Goal: Task Accomplishment & Management: Complete application form

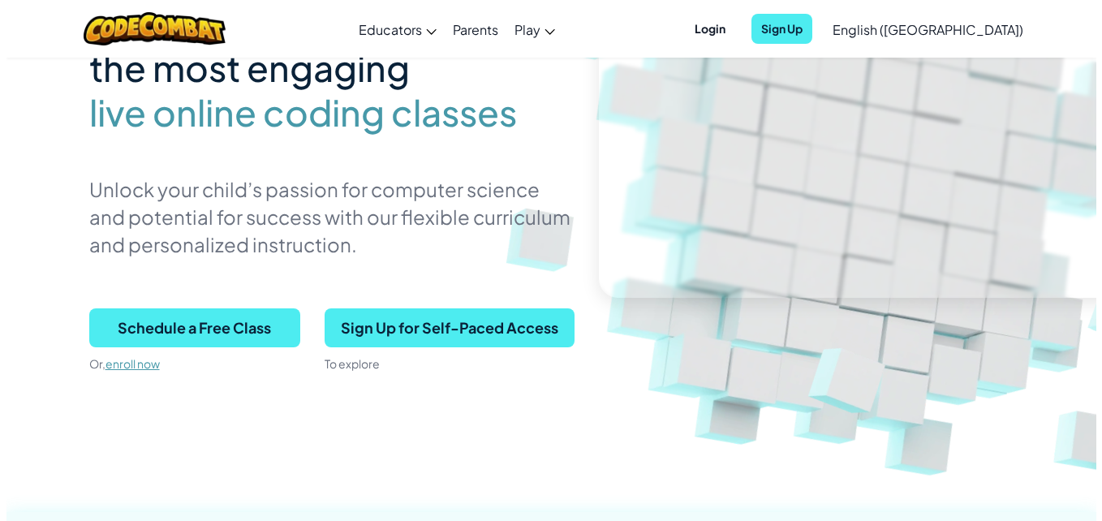
scroll to position [227, 0]
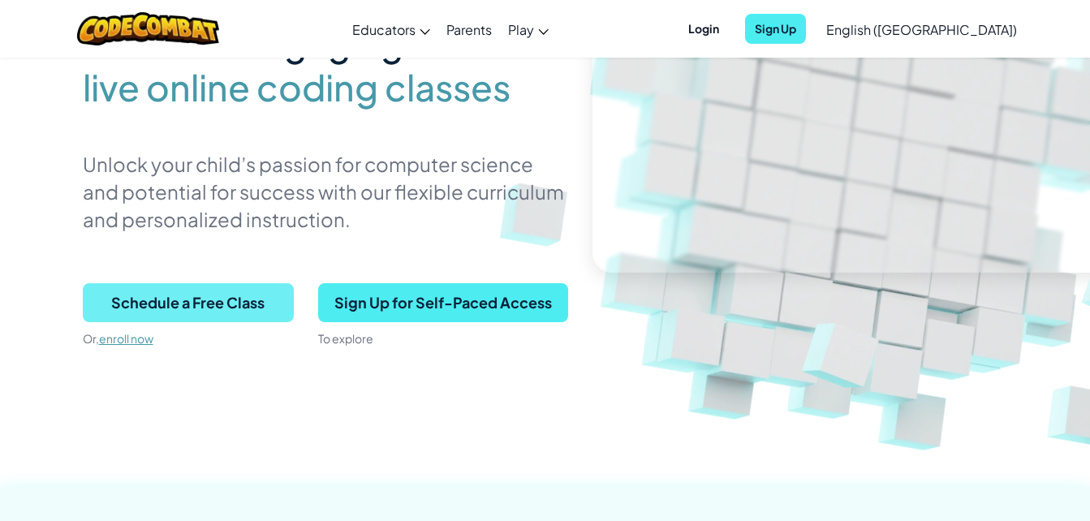
click at [224, 293] on span "Schedule a Free Class" at bounding box center [188, 302] width 211 height 39
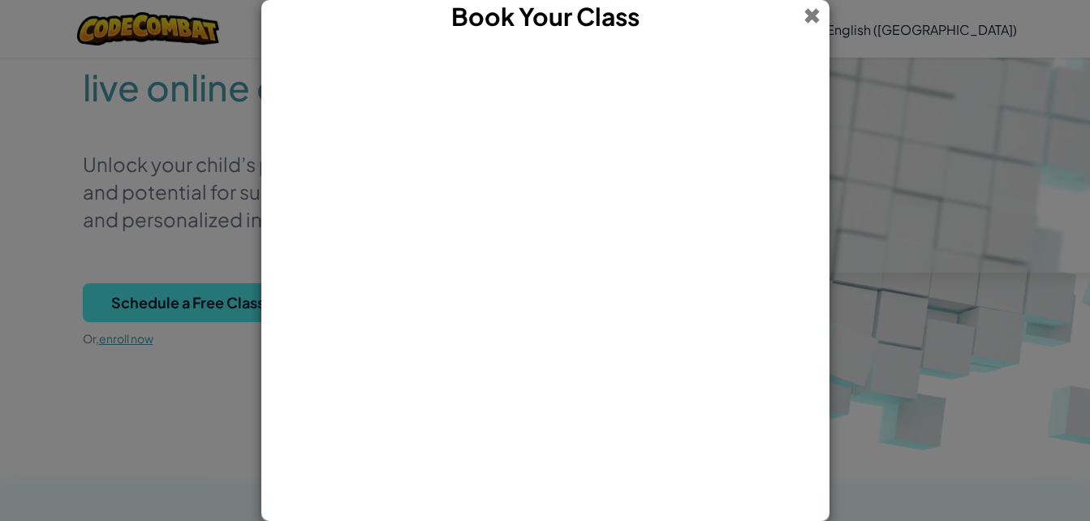
click at [814, 10] on span at bounding box center [811, 16] width 17 height 32
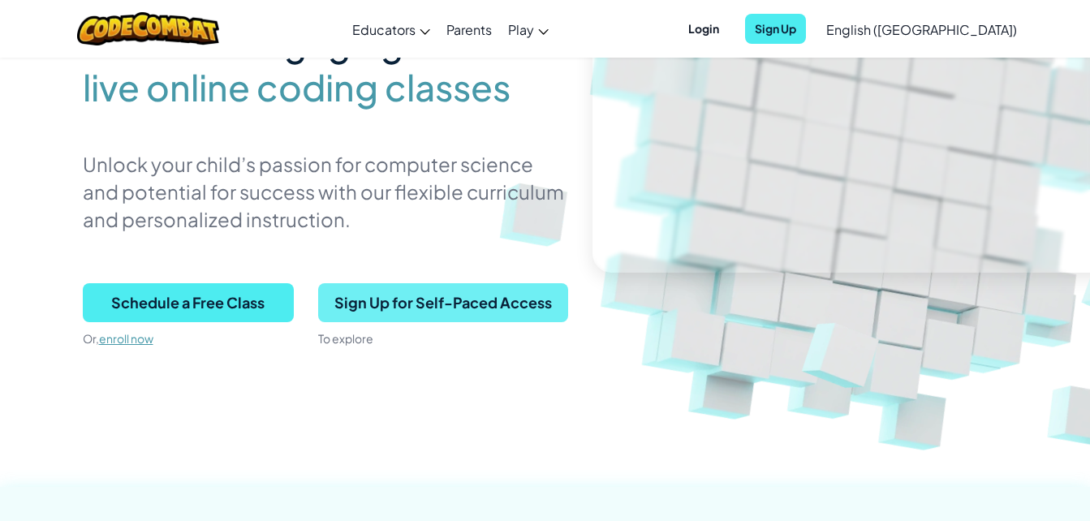
click at [445, 288] on span "Sign Up for Self-Paced Access" at bounding box center [443, 302] width 250 height 39
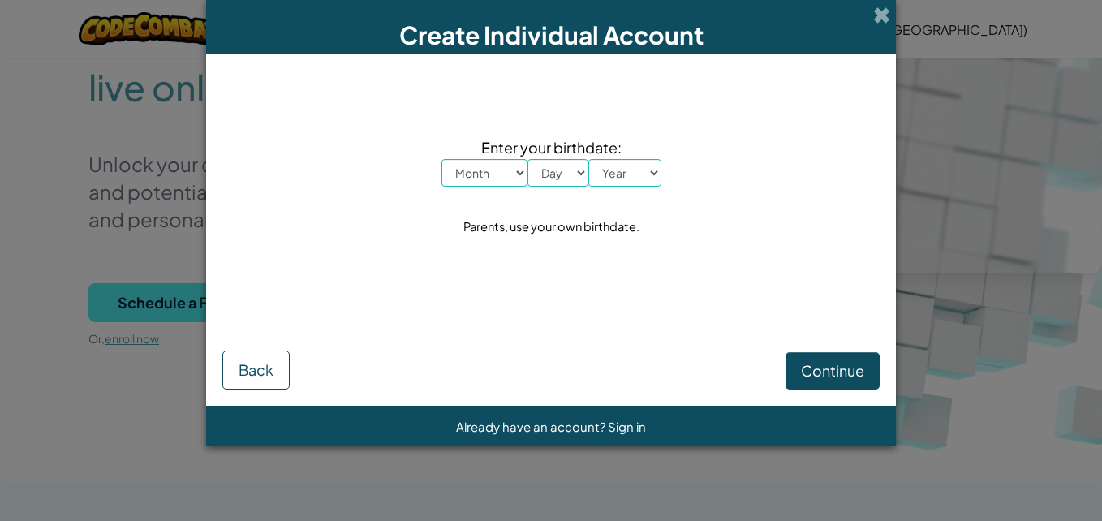
click at [523, 169] on select "Month January February March April May June July August September October Novem…" at bounding box center [484, 173] width 86 height 28
click at [509, 178] on select "Month January February March April May June July August September October Novem…" at bounding box center [484, 173] width 86 height 28
click at [515, 171] on select "Month January February March April May June July August September October Novem…" at bounding box center [484, 173] width 86 height 28
select select "1"
click at [441, 159] on select "Month January February March April May June July August September October Novem…" at bounding box center [484, 173] width 86 height 28
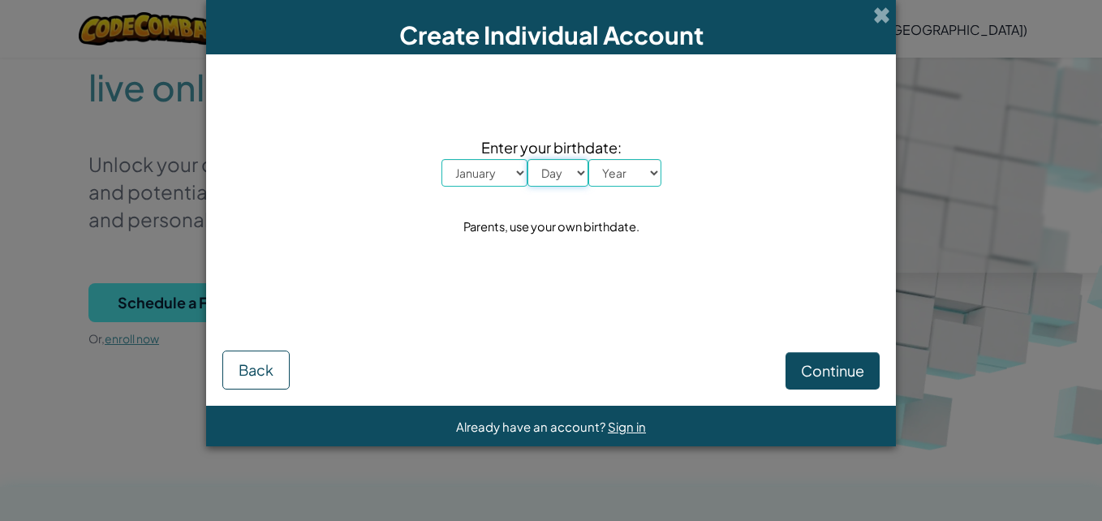
click at [570, 174] on select "Day 1 2 3 4 5 6 7 8 9 10 11 12 13 14 15 16 17 18 19 20 21 22 23 24 25 26 27 28 …" at bounding box center [557, 173] width 61 height 28
select select "2"
click at [527, 159] on select "Day 1 2 3 4 5 6 7 8 9 10 11 12 13 14 15 16 17 18 19 20 21 22 23 24 25 26 27 28 …" at bounding box center [557, 173] width 61 height 28
click at [632, 182] on select "Year 2025 2024 2023 2022 2021 2020 2019 2018 2017 2016 2015 2014 2013 2012 2011…" at bounding box center [624, 173] width 73 height 28
click at [588, 159] on select "Year 2025 2024 2023 2022 2021 2020 2019 2018 2017 2016 2015 2014 2013 2012 2011…" at bounding box center [624, 173] width 73 height 28
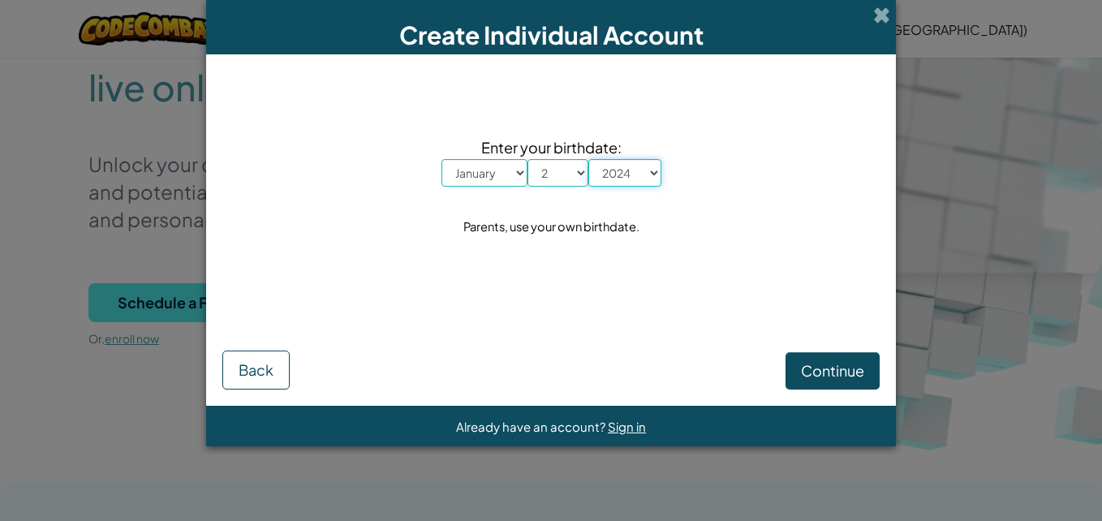
click at [616, 180] on select "Year 2025 2024 2023 2022 2021 2020 2019 2018 2017 2016 2015 2014 2013 2012 2011…" at bounding box center [624, 173] width 73 height 28
select select "2025"
click at [588, 159] on select "Year 2025 2024 2023 2022 2021 2020 2019 2018 2017 2016 2015 2014 2013 2012 2011…" at bounding box center [624, 173] width 73 height 28
click at [800, 355] on button "Continue" at bounding box center [832, 370] width 94 height 37
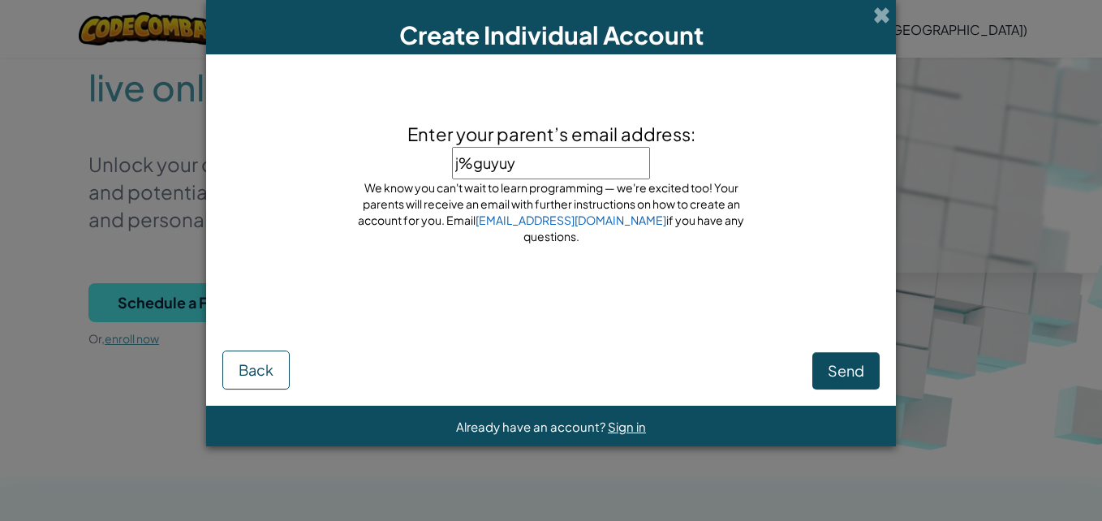
type input "j%guyuy/"
click at [833, 368] on span "Send" at bounding box center [846, 370] width 37 height 19
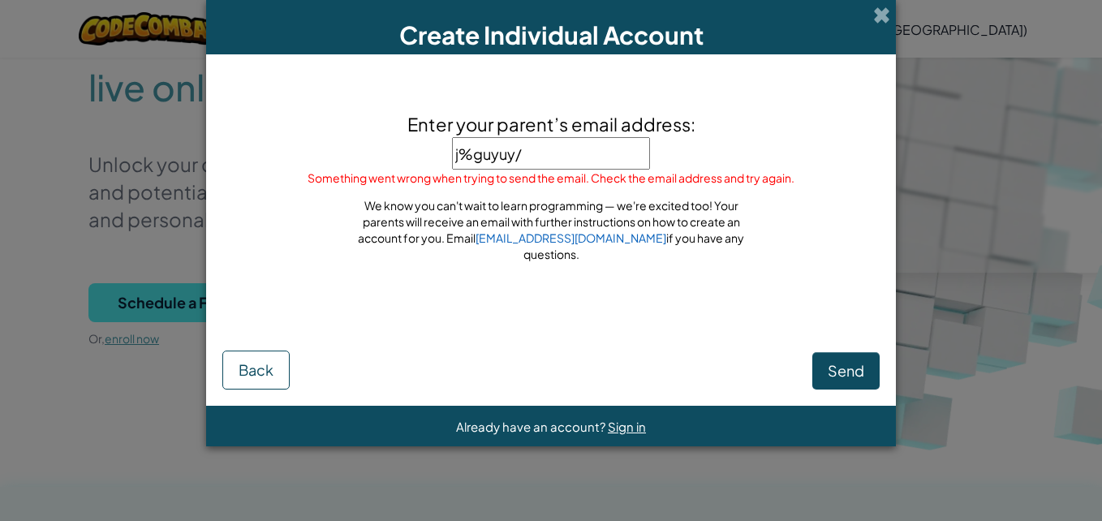
click at [551, 161] on input "j%guyuy/" at bounding box center [551, 153] width 198 height 32
type input "j"
type input "35223"
click at [830, 364] on span "Send" at bounding box center [846, 370] width 37 height 19
click at [569, 135] on span "Enter your parent’s email address:" at bounding box center [551, 124] width 288 height 23
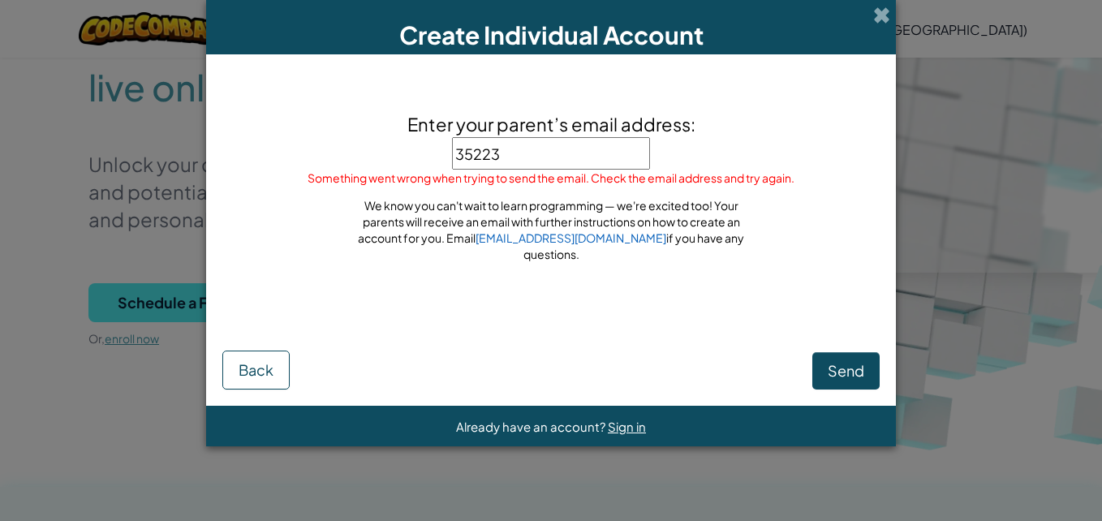
click at [565, 153] on input "35223" at bounding box center [551, 153] width 198 height 32
click at [565, 156] on input "35223" at bounding box center [551, 153] width 198 height 32
type input "3"
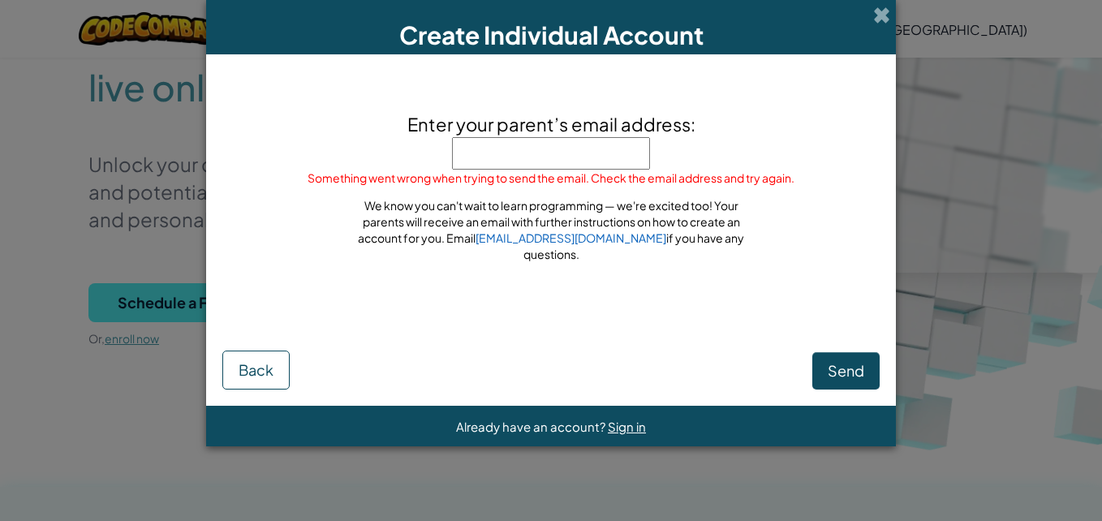
type input "0"
type input "o"
type input "²"
type input "wael.ounalli.1@gmail.com"
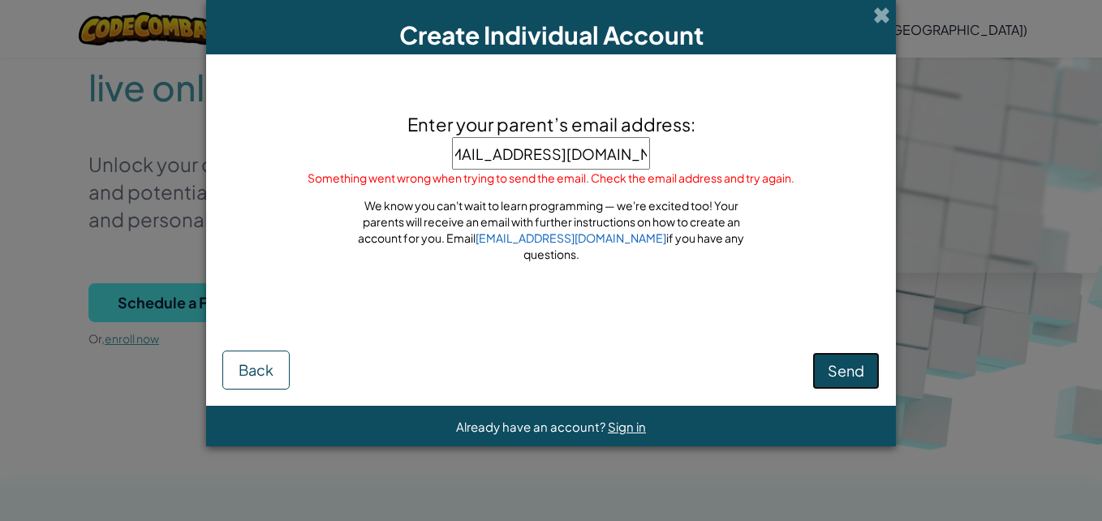
scroll to position [0, 0]
click at [842, 362] on span "Send" at bounding box center [846, 370] width 37 height 19
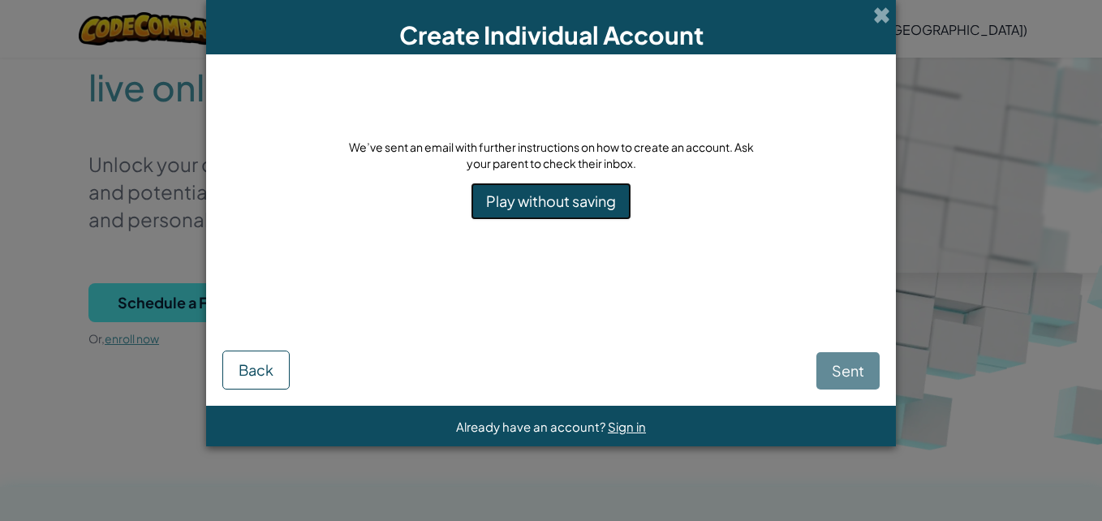
click at [583, 196] on link "Play without saving" at bounding box center [551, 201] width 161 height 37
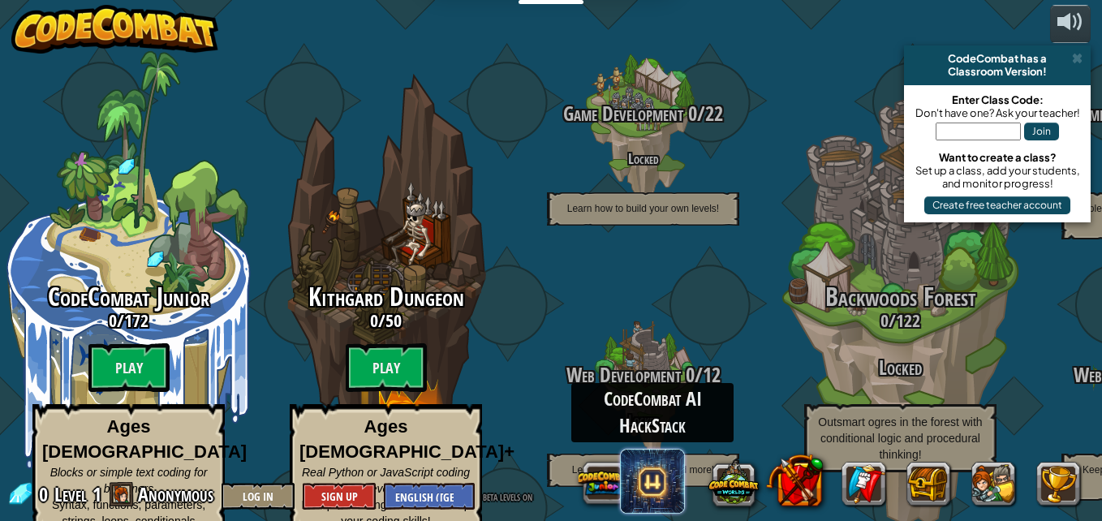
click at [647, 479] on span at bounding box center [652, 481] width 65 height 65
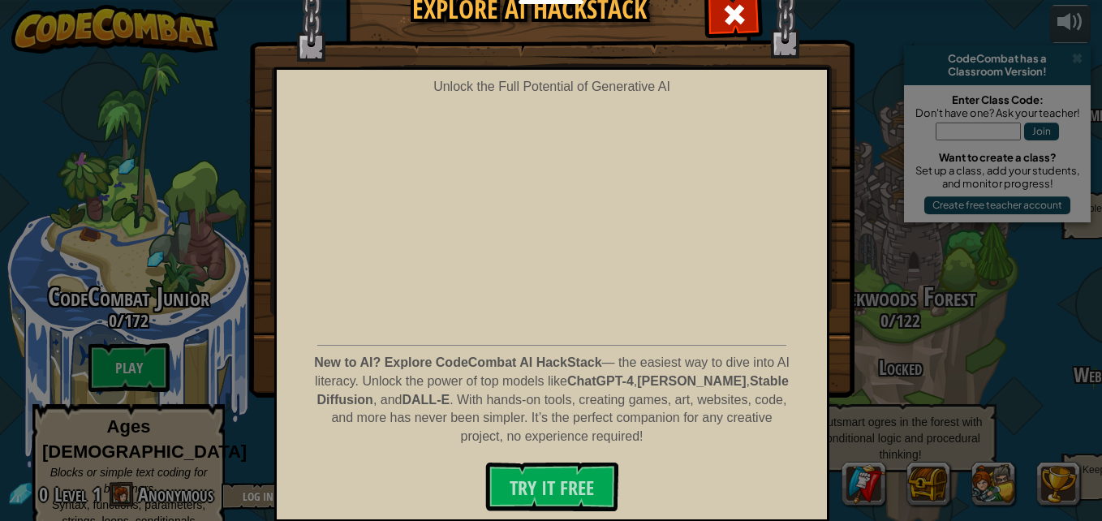
scroll to position [75, 0]
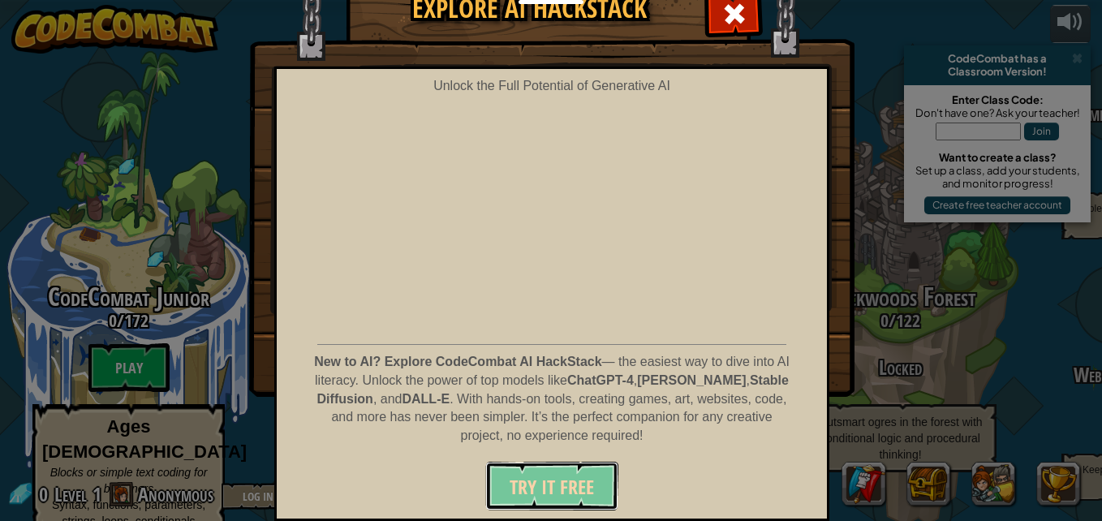
click at [584, 475] on span "Try It Free" at bounding box center [551, 487] width 84 height 26
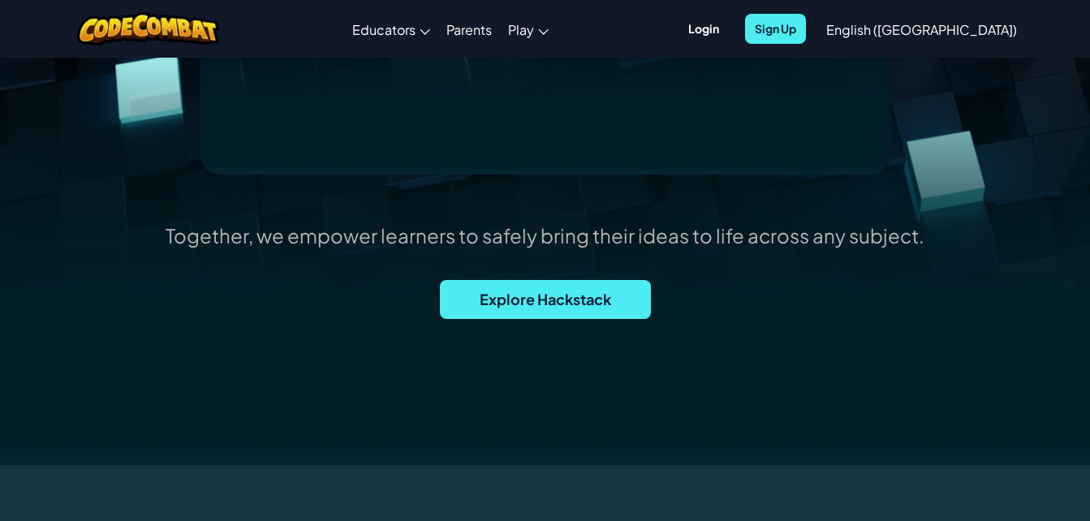
scroll to position [552, 0]
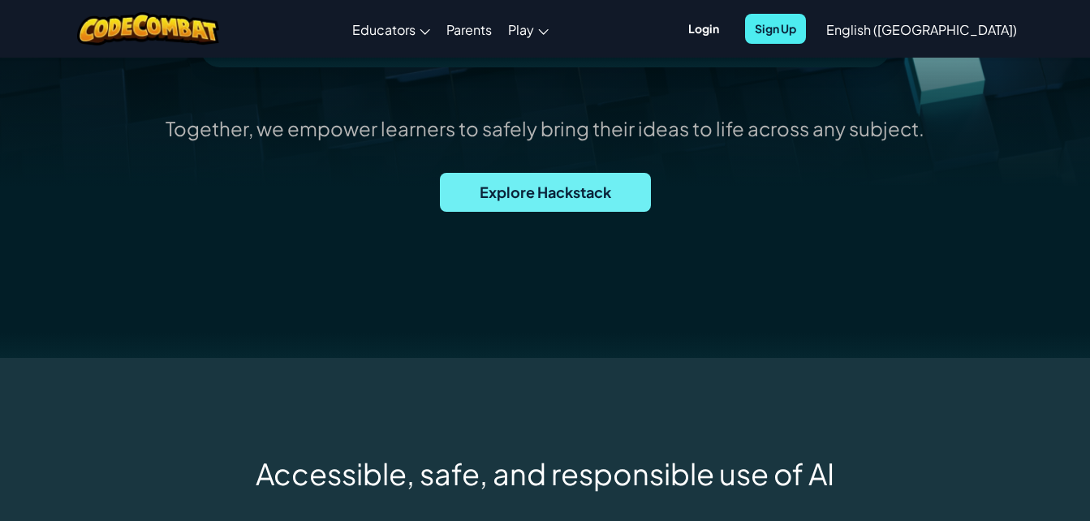
click at [568, 192] on span "Explore Hackstack" at bounding box center [545, 192] width 211 height 39
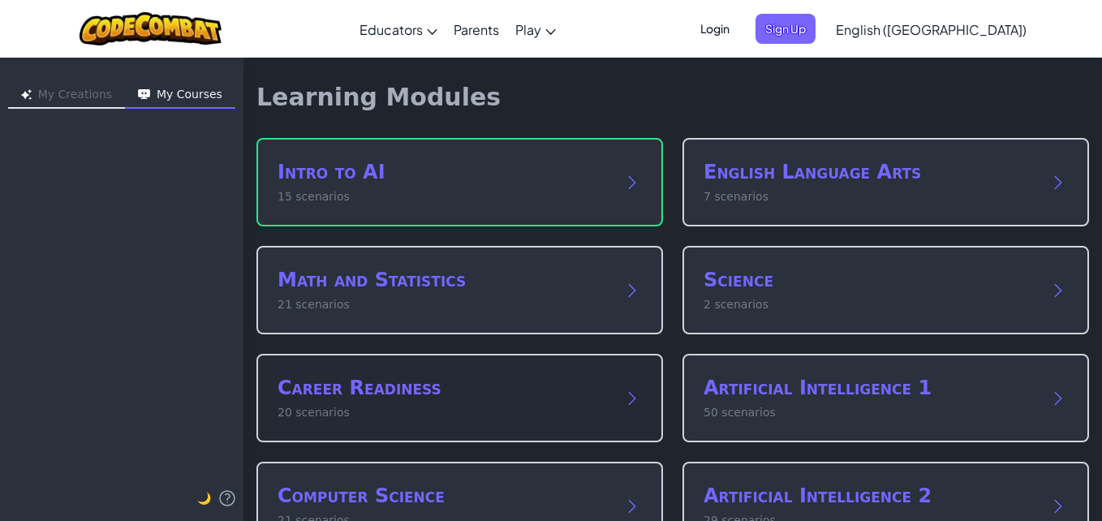
click at [574, 402] on div "Career Readiness 20 scenarios" at bounding box center [443, 398] width 332 height 46
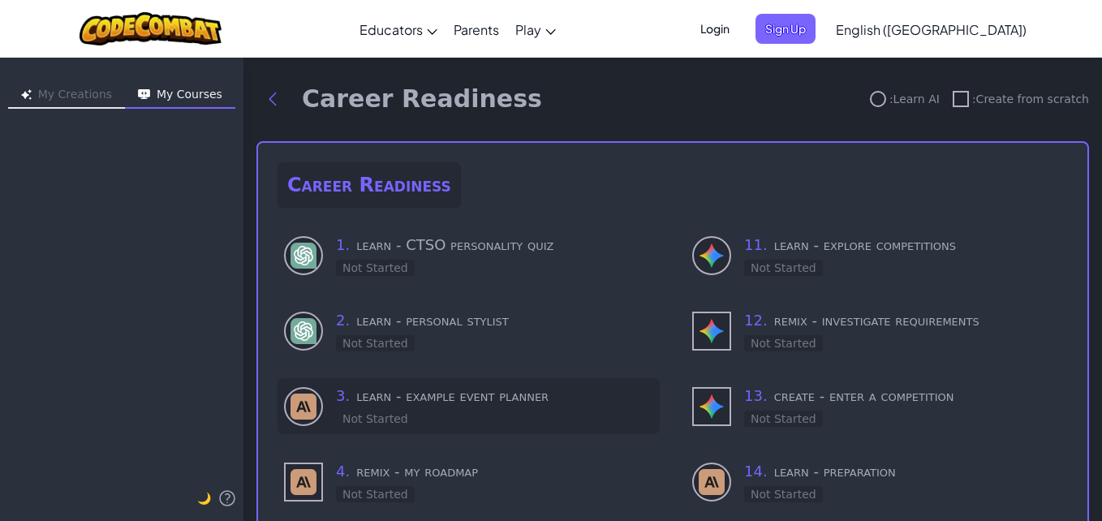
click at [586, 398] on h3 "3 . learn - example event planner" at bounding box center [494, 396] width 317 height 23
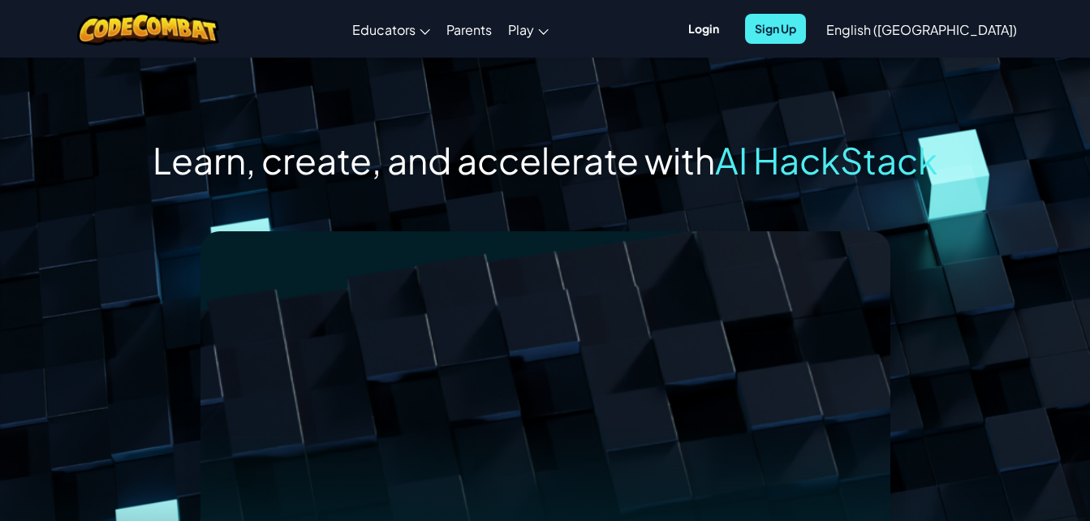
scroll to position [552, 0]
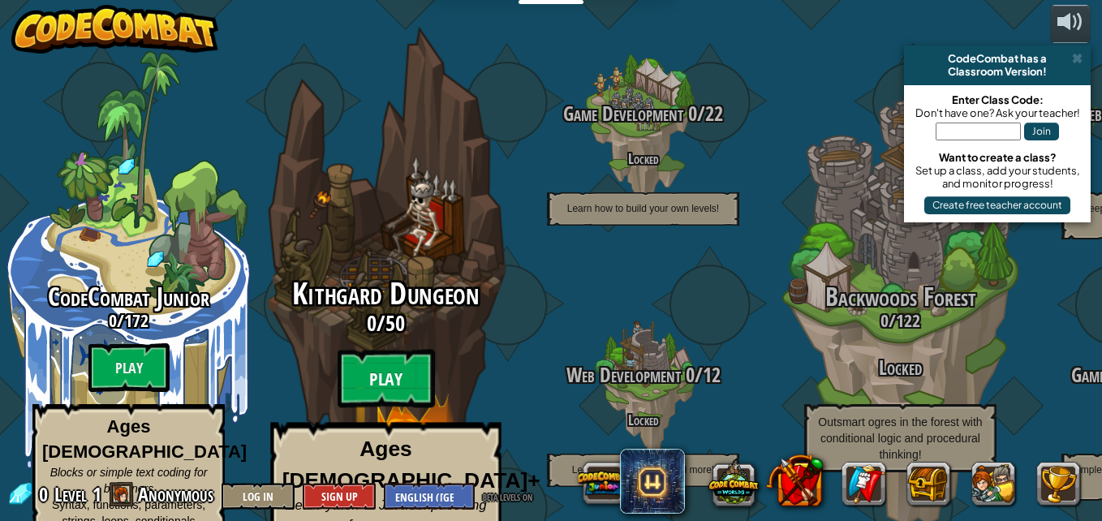
click at [402, 355] on btn "Play" at bounding box center [385, 379] width 97 height 58
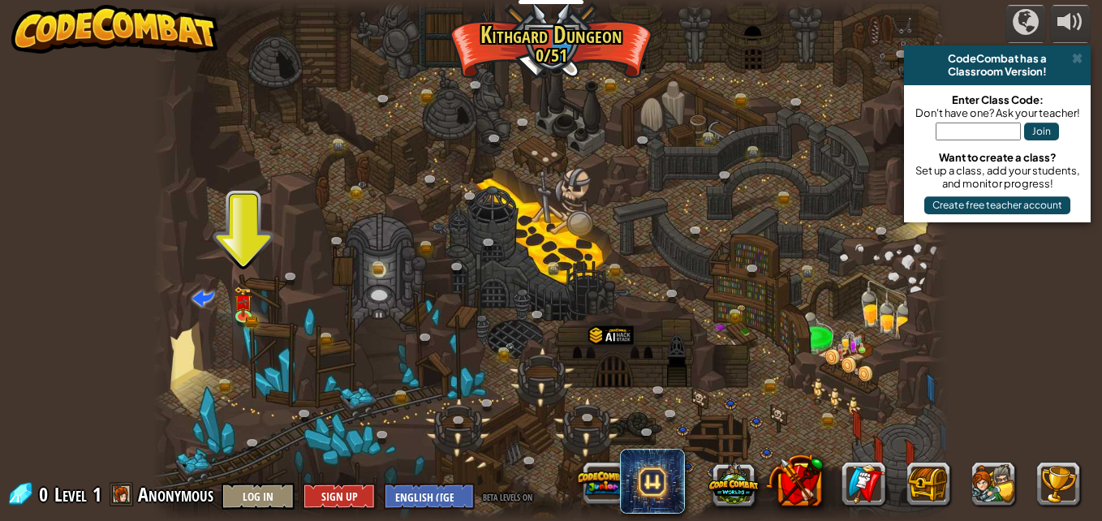
click at [840, 483] on div "Clans" at bounding box center [830, 483] width 519 height 65
click at [866, 487] on link at bounding box center [864, 484] width 44 height 44
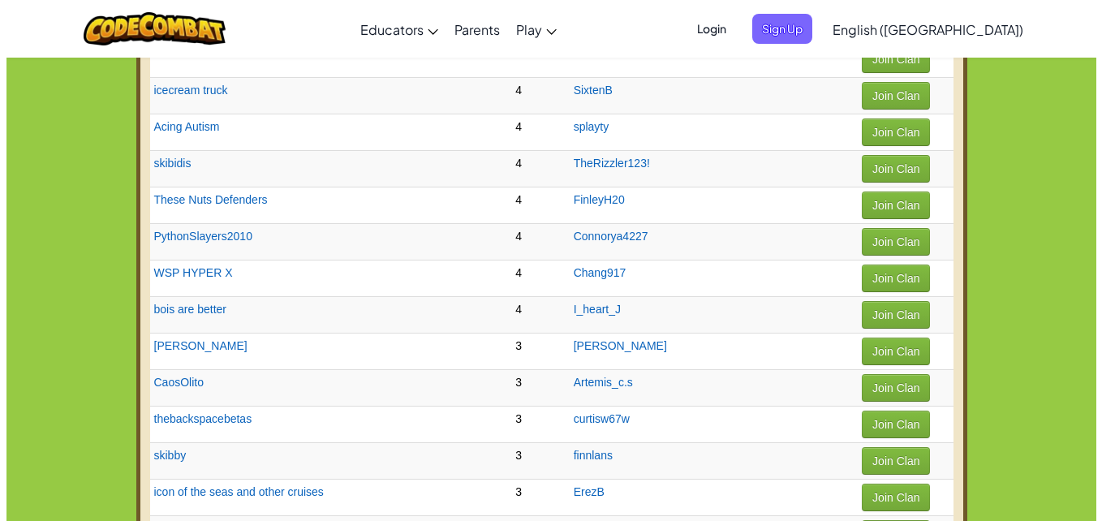
scroll to position [714, 0]
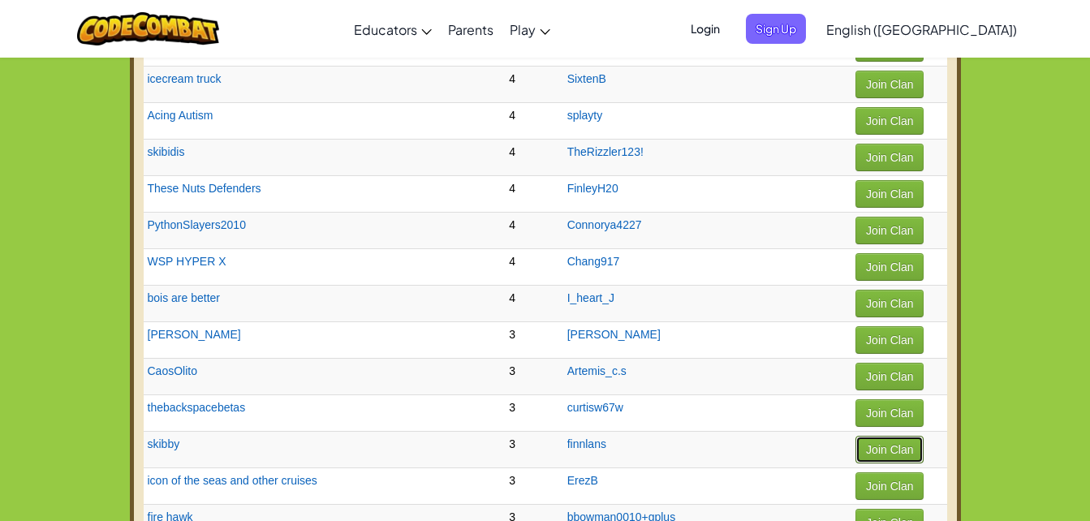
click at [894, 446] on button "Join Clan" at bounding box center [889, 450] width 68 height 28
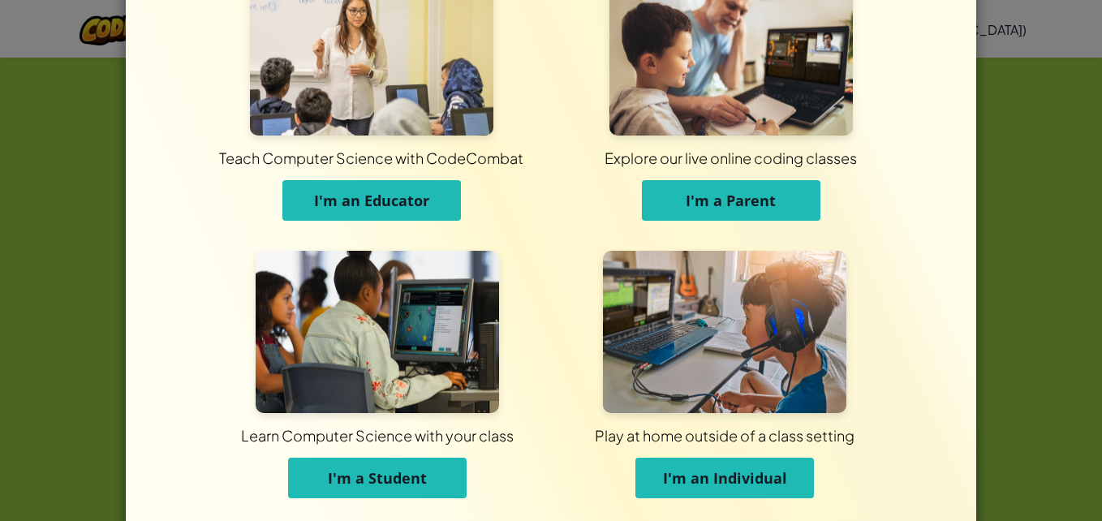
scroll to position [65, 0]
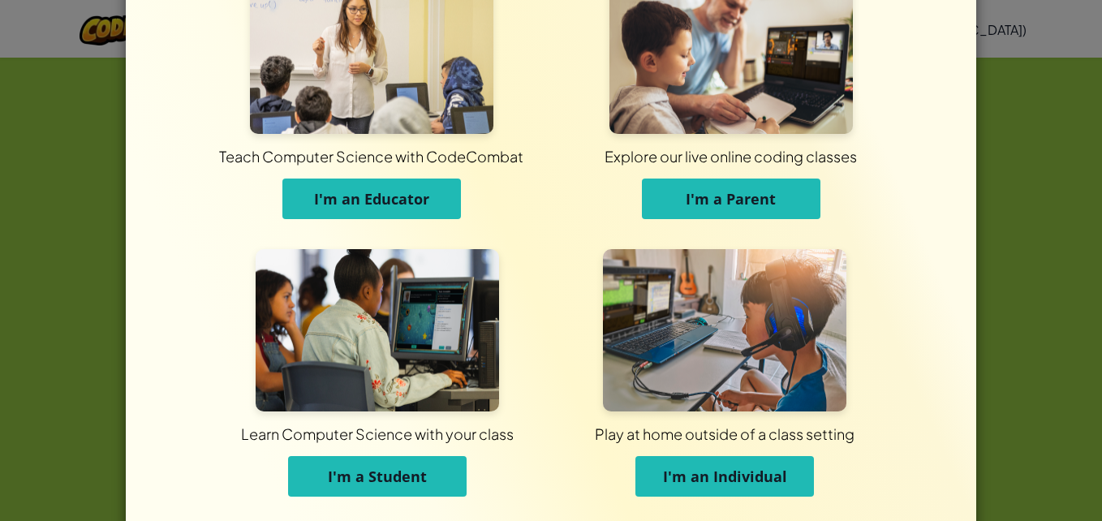
click at [393, 477] on span "I'm a Student" at bounding box center [377, 475] width 99 height 19
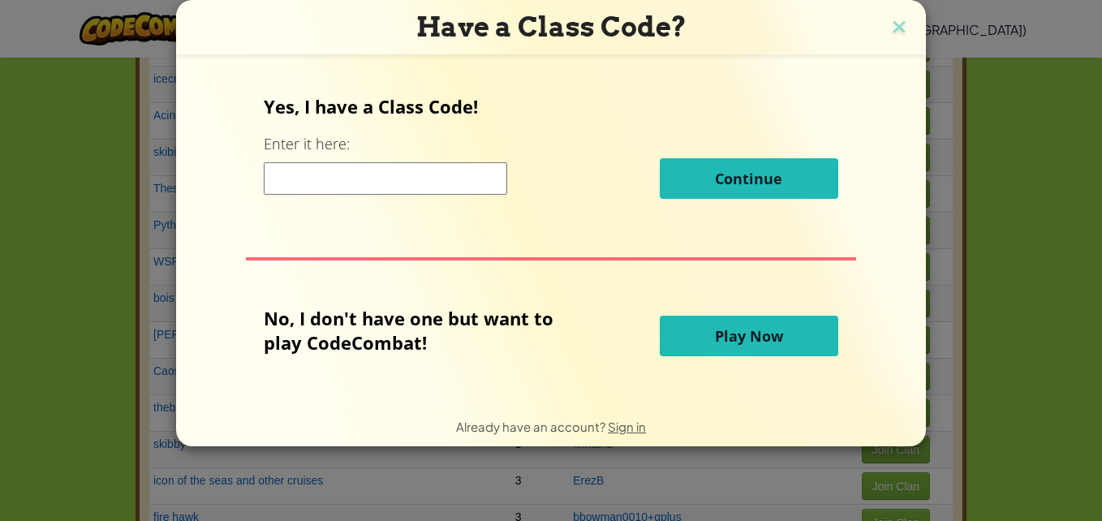
scroll to position [0, 0]
click at [719, 346] on button "Play Now" at bounding box center [749, 336] width 178 height 41
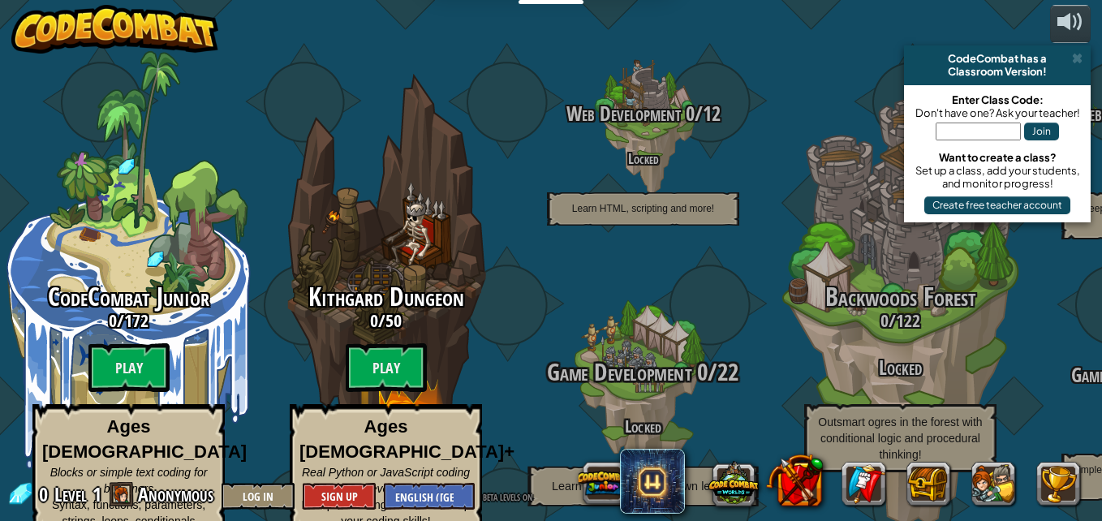
click at [649, 416] on h4 "Locked" at bounding box center [642, 425] width 308 height 19
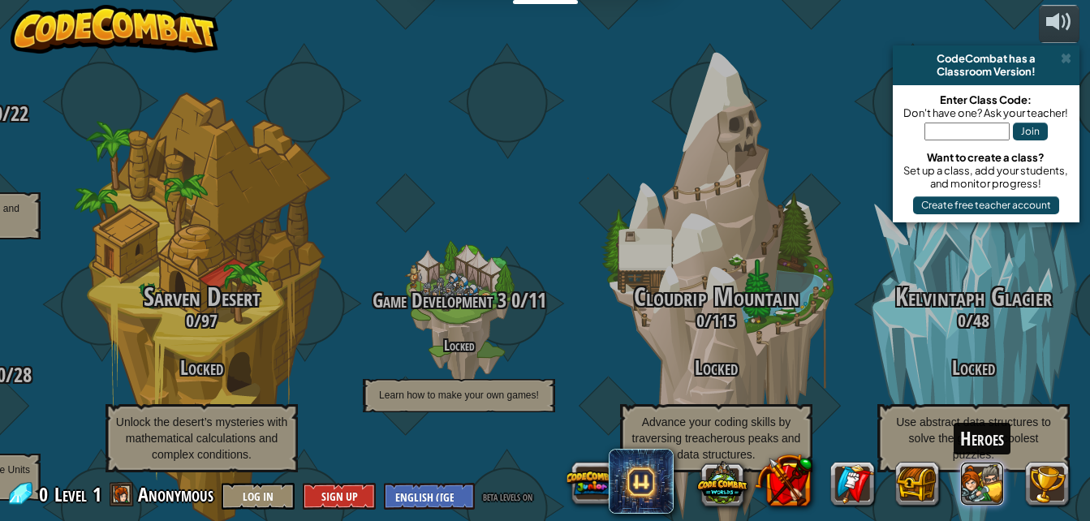
click at [978, 475] on button at bounding box center [982, 484] width 44 height 44
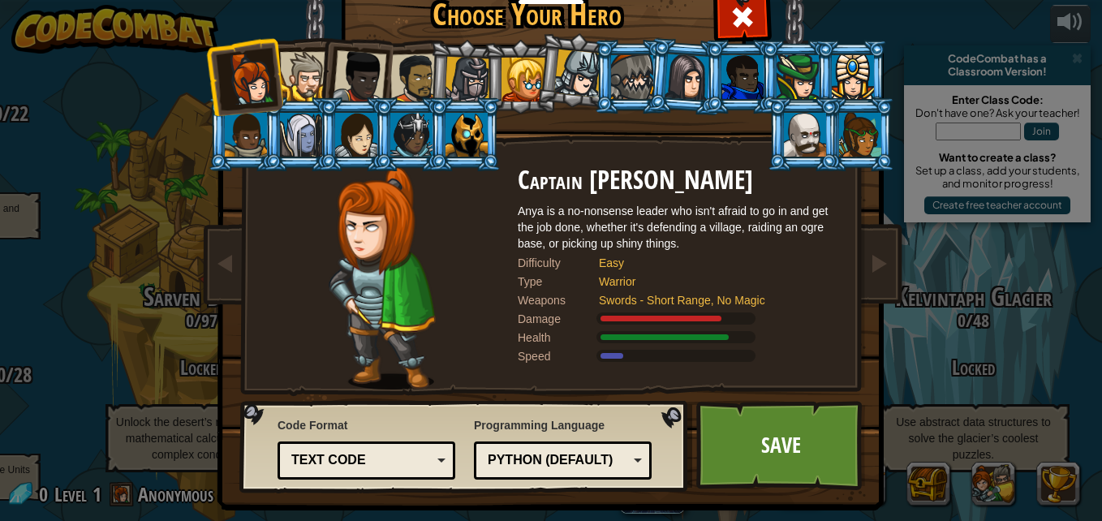
click at [464, 148] on div at bounding box center [466, 135] width 42 height 44
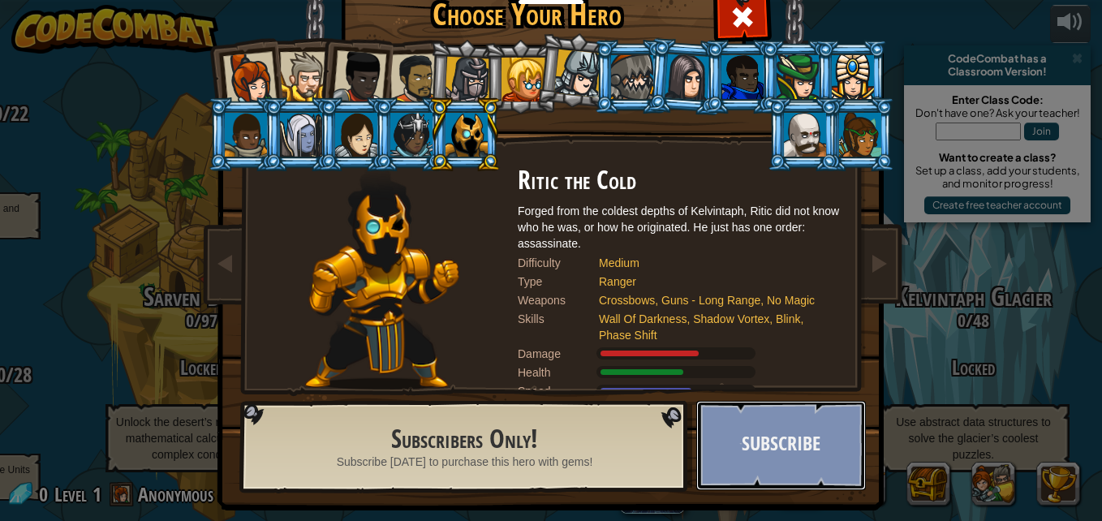
click at [757, 449] on button "Subscribe" at bounding box center [781, 445] width 170 height 89
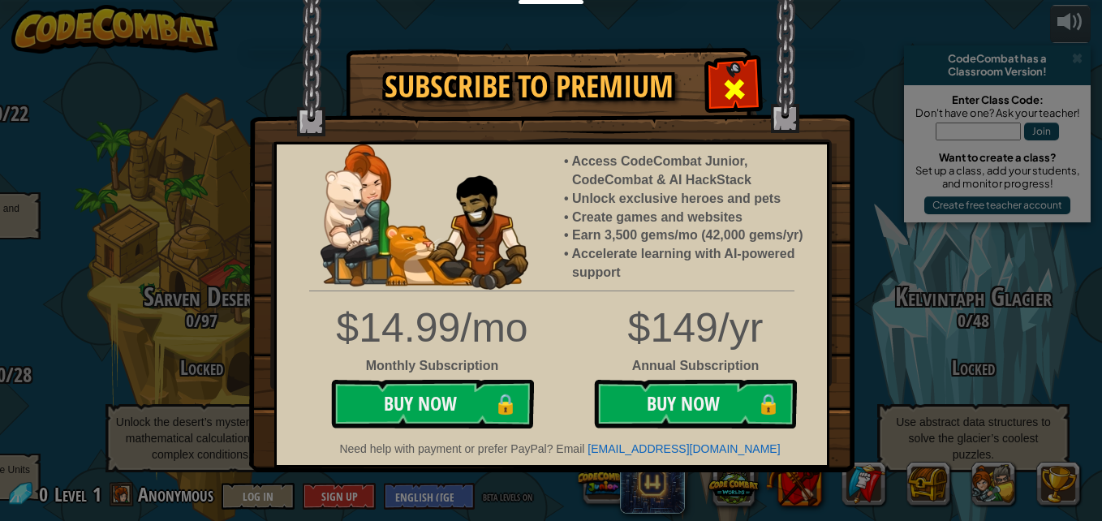
click at [746, 90] on span at bounding box center [734, 89] width 26 height 26
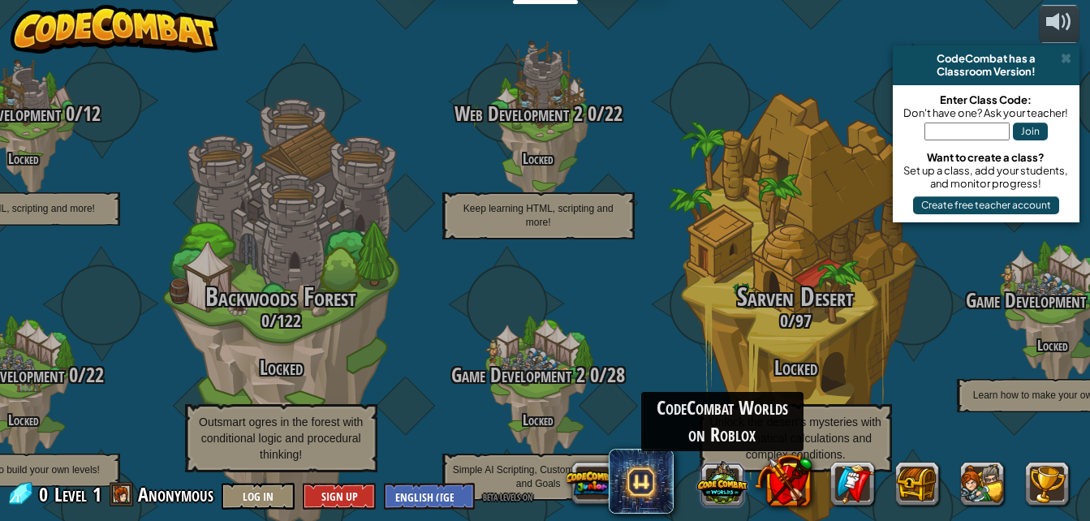
click at [740, 493] on button at bounding box center [721, 483] width 50 height 50
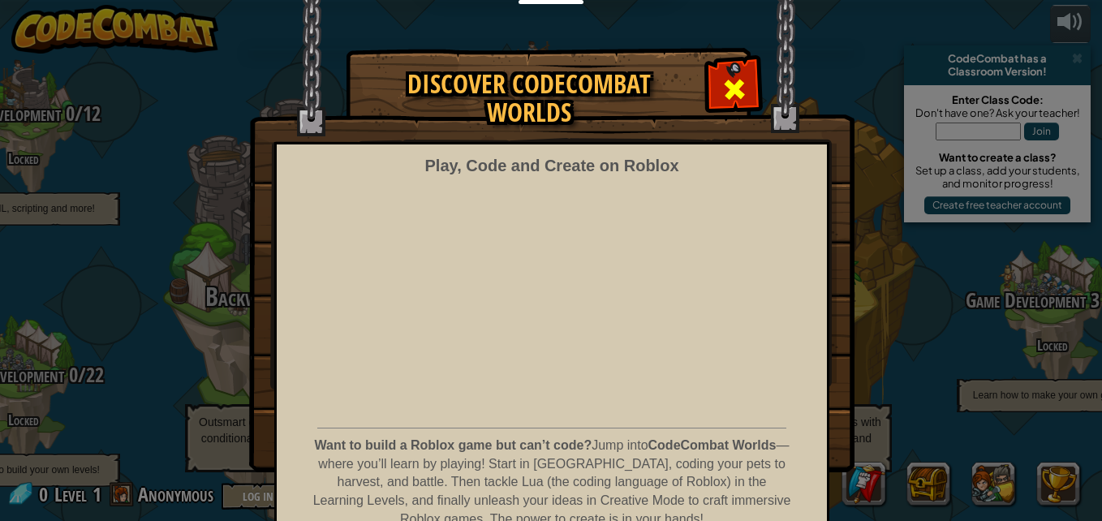
click at [724, 92] on span at bounding box center [734, 89] width 26 height 26
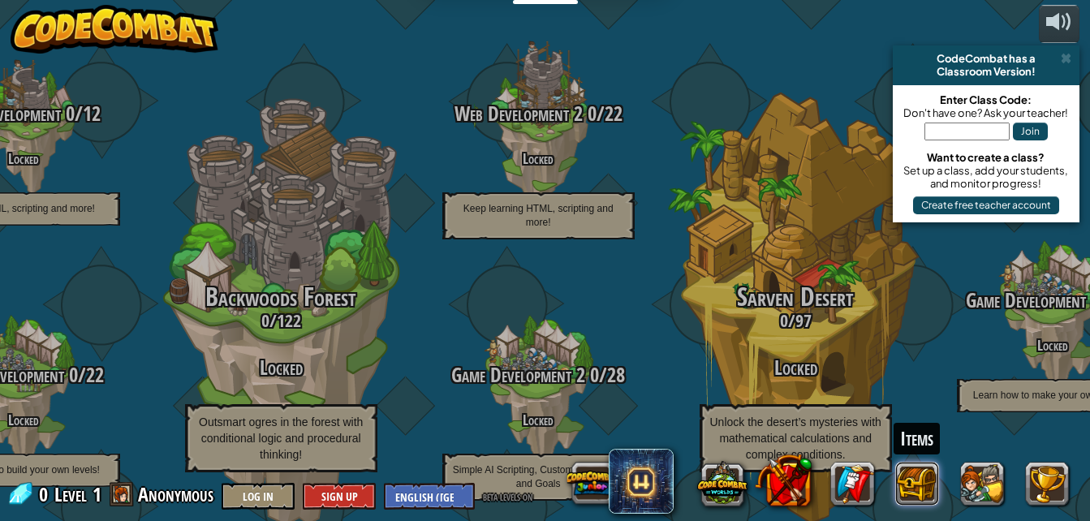
click at [919, 482] on button at bounding box center [917, 484] width 44 height 44
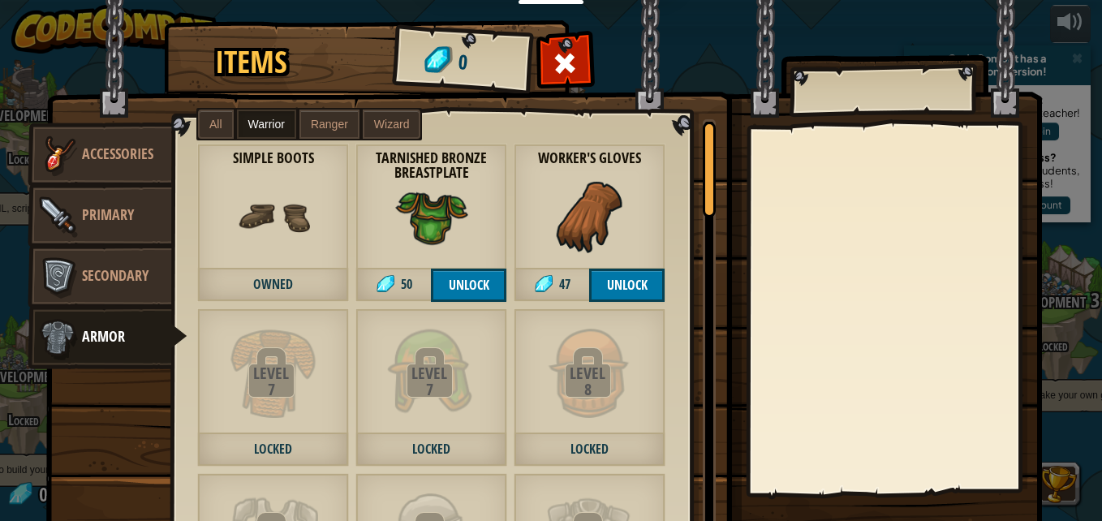
click at [215, 114] on label "All" at bounding box center [216, 124] width 36 height 29
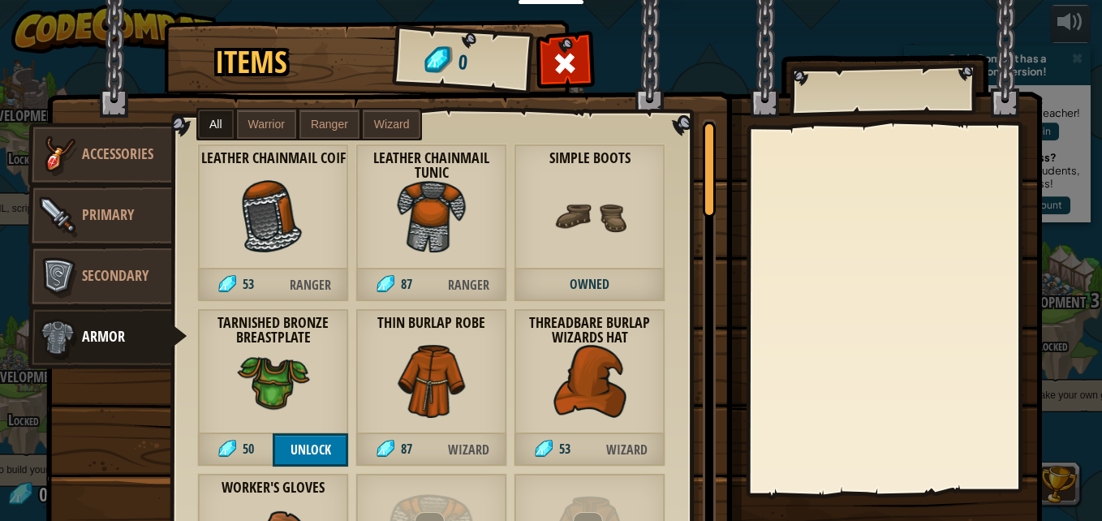
click at [320, 123] on span "Ranger" at bounding box center [329, 124] width 37 height 13
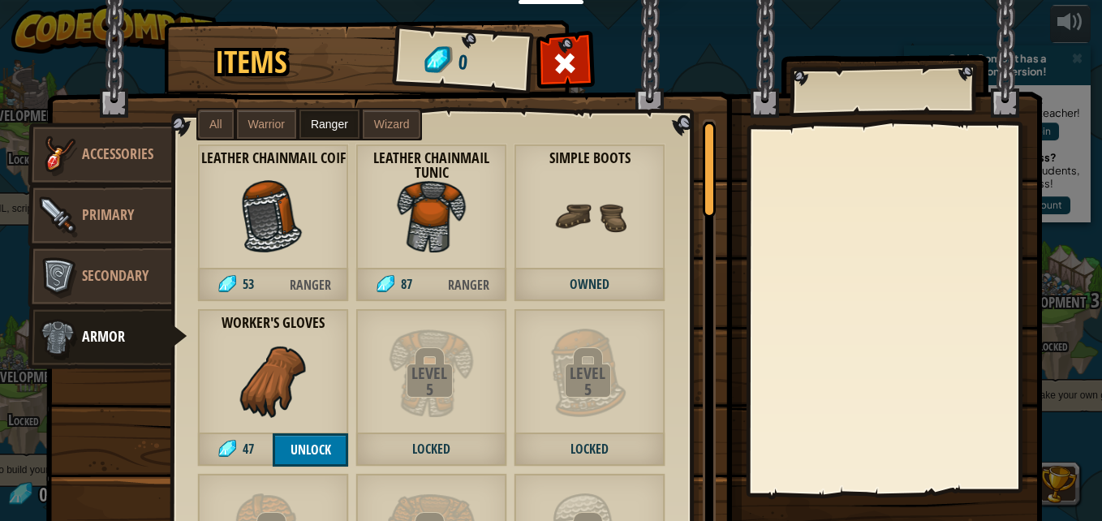
click at [378, 117] on label "Wizard" at bounding box center [392, 124] width 58 height 29
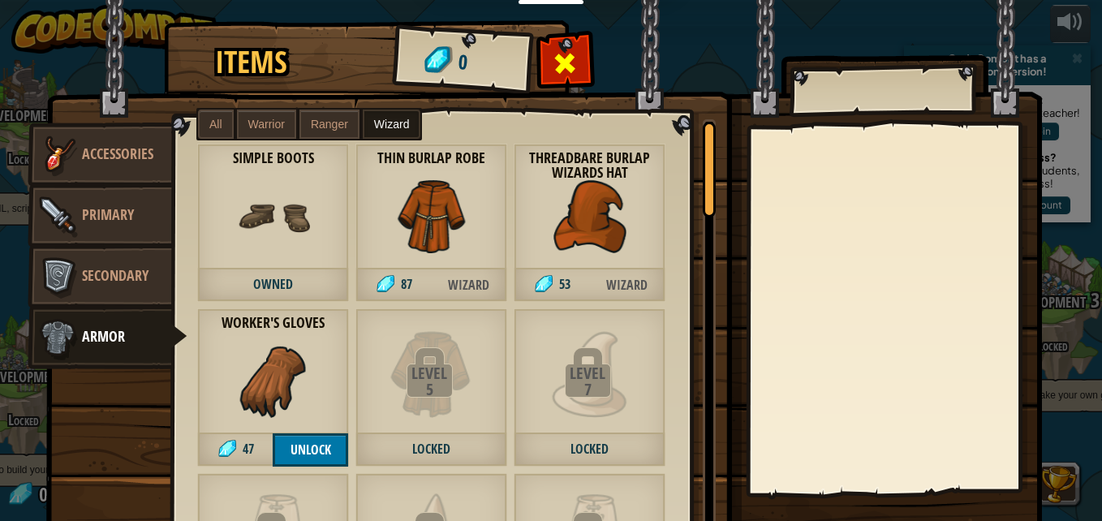
click at [562, 71] on span at bounding box center [565, 63] width 26 height 26
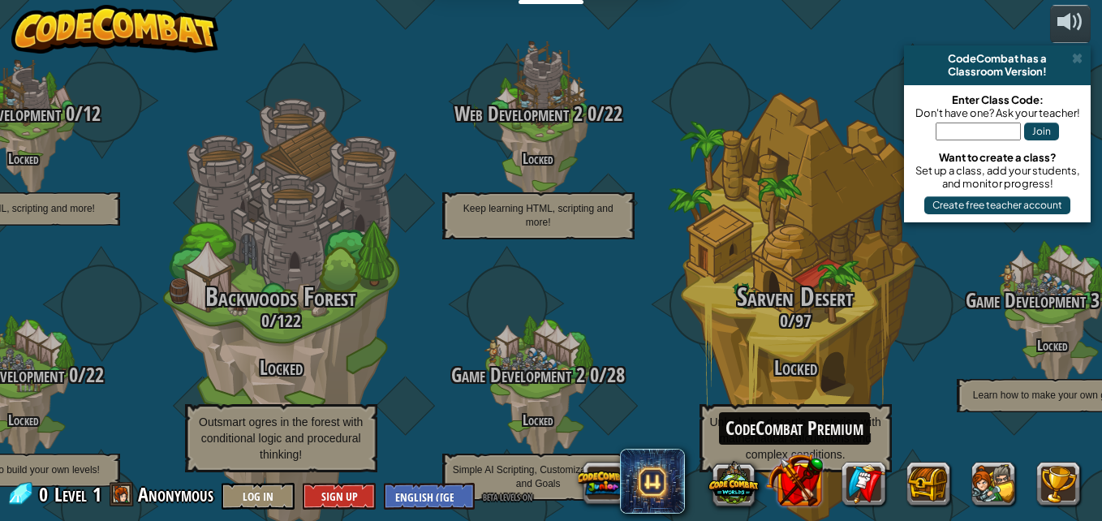
click at [802, 482] on button at bounding box center [794, 479] width 57 height 57
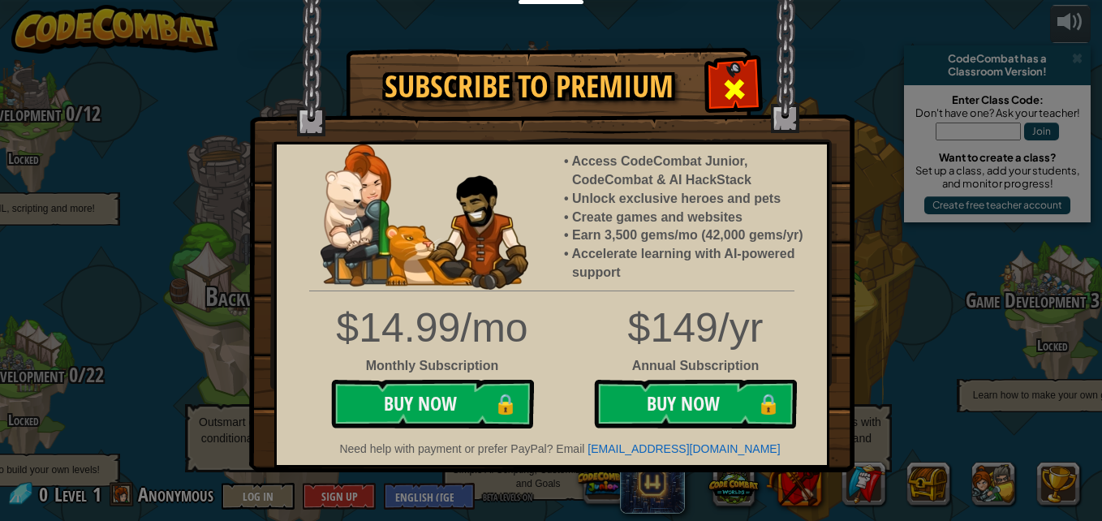
click at [748, 100] on div at bounding box center [733, 87] width 51 height 51
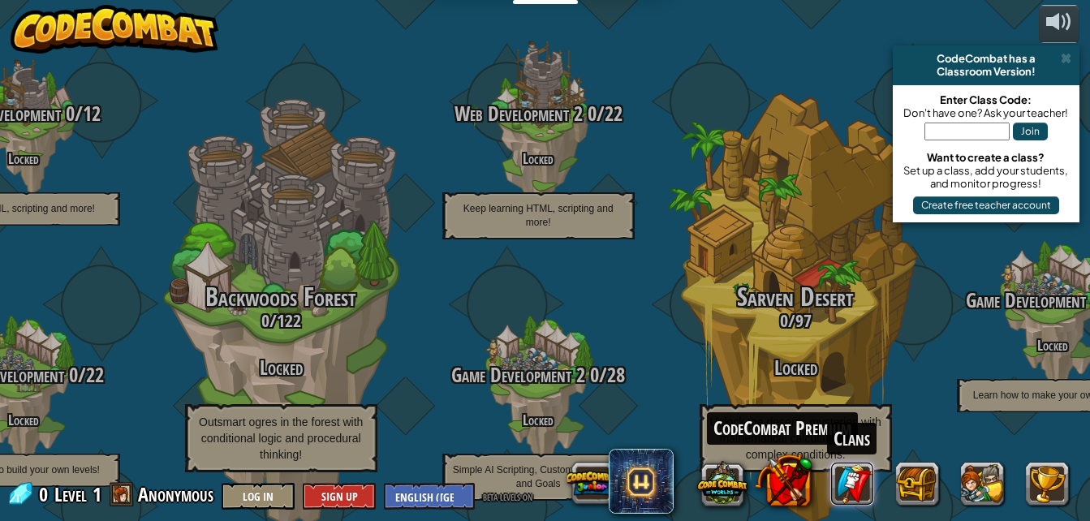
click at [867, 490] on link at bounding box center [852, 484] width 44 height 44
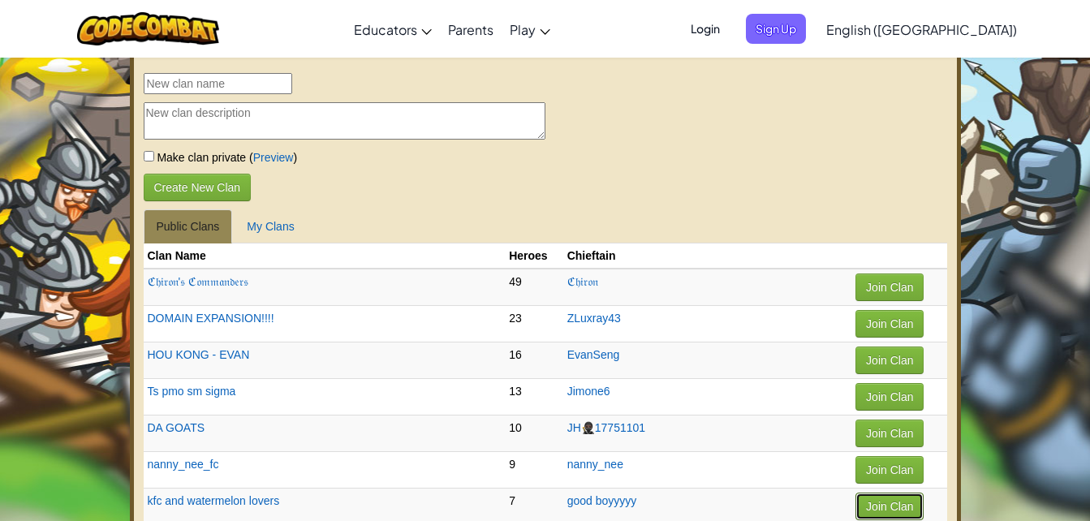
click at [873, 497] on button "Join Clan" at bounding box center [889, 506] width 68 height 28
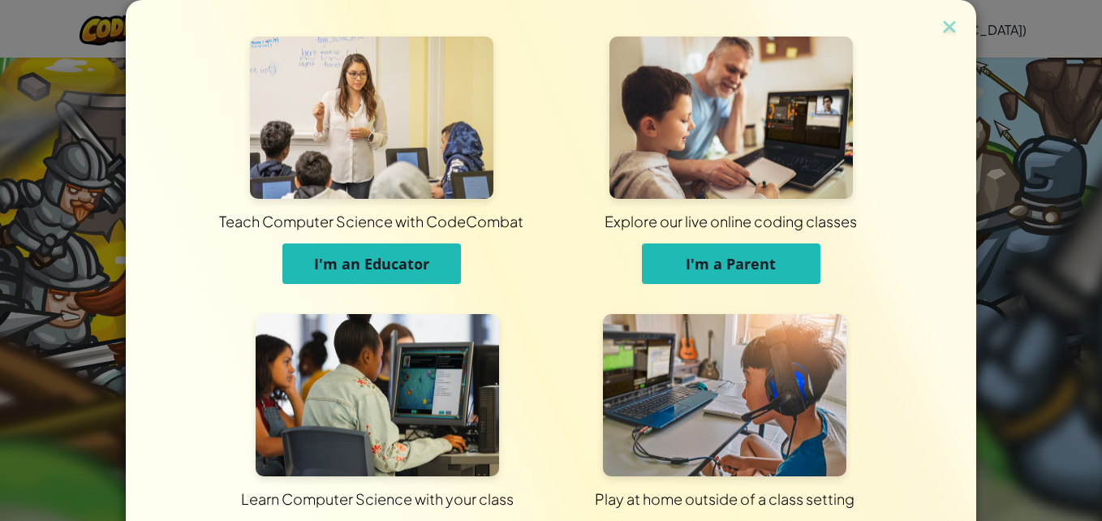
click at [435, 252] on button "I'm an Educator" at bounding box center [371, 263] width 178 height 41
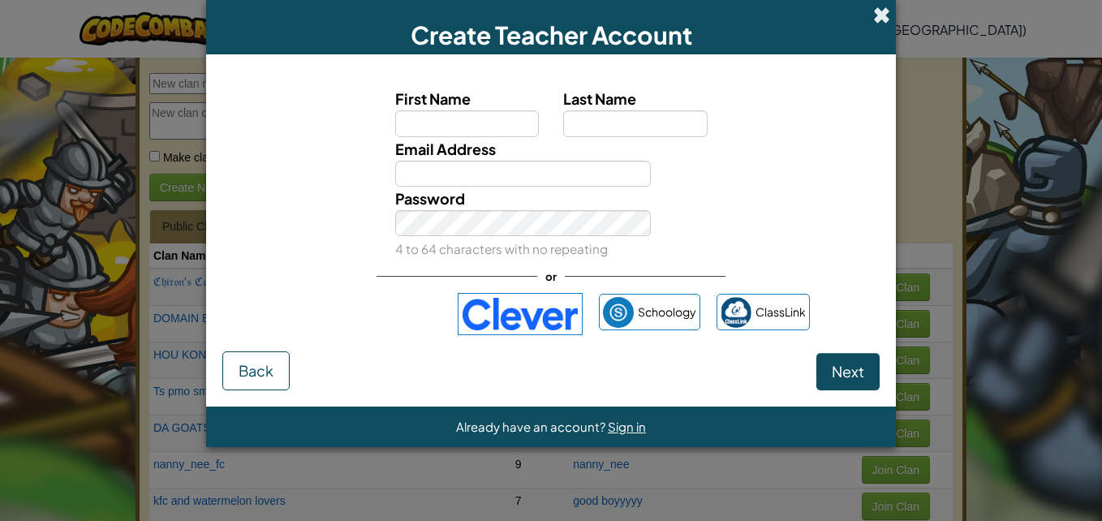
click at [875, 8] on span at bounding box center [881, 14] width 17 height 17
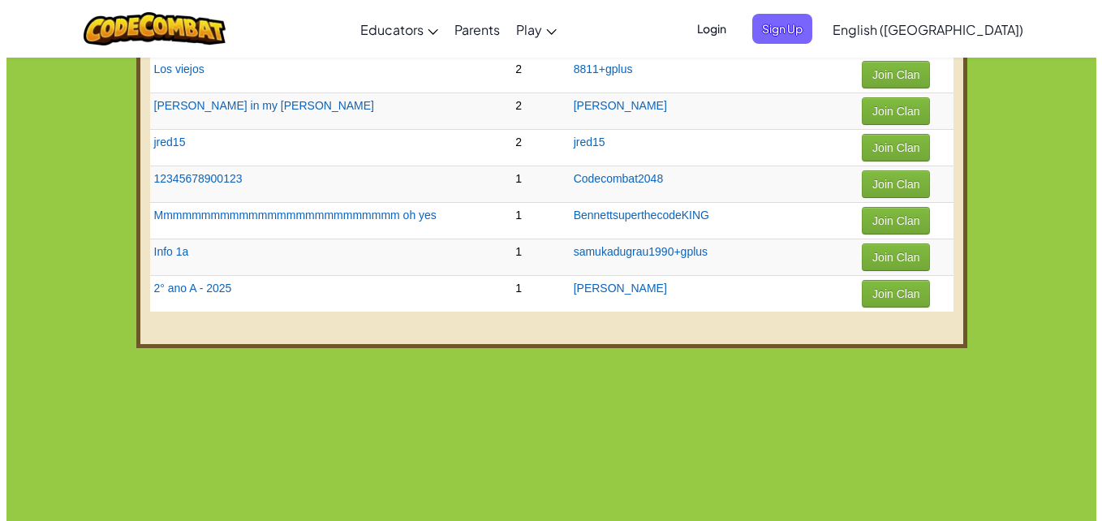
scroll to position [3602, 0]
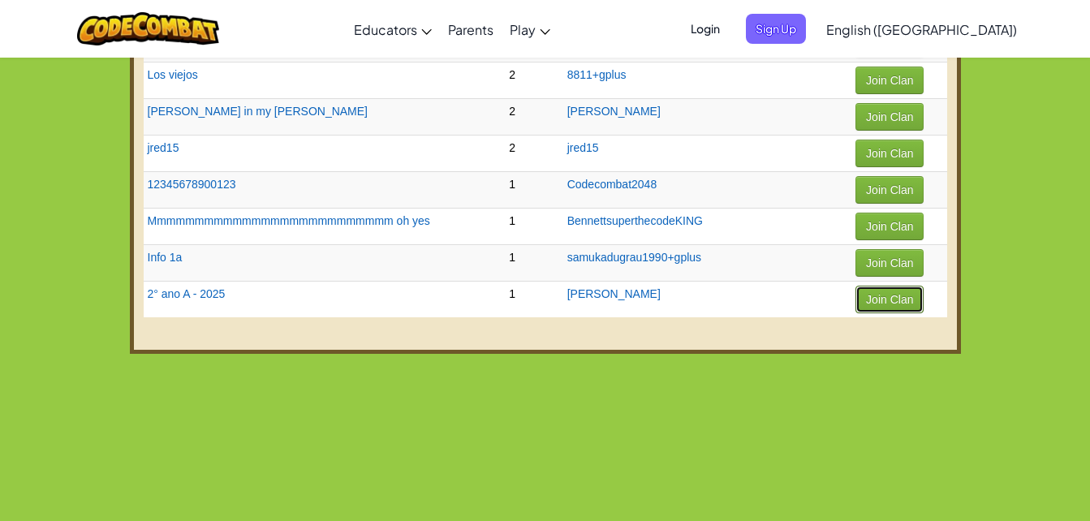
click at [874, 301] on button "Join Clan" at bounding box center [889, 300] width 68 height 28
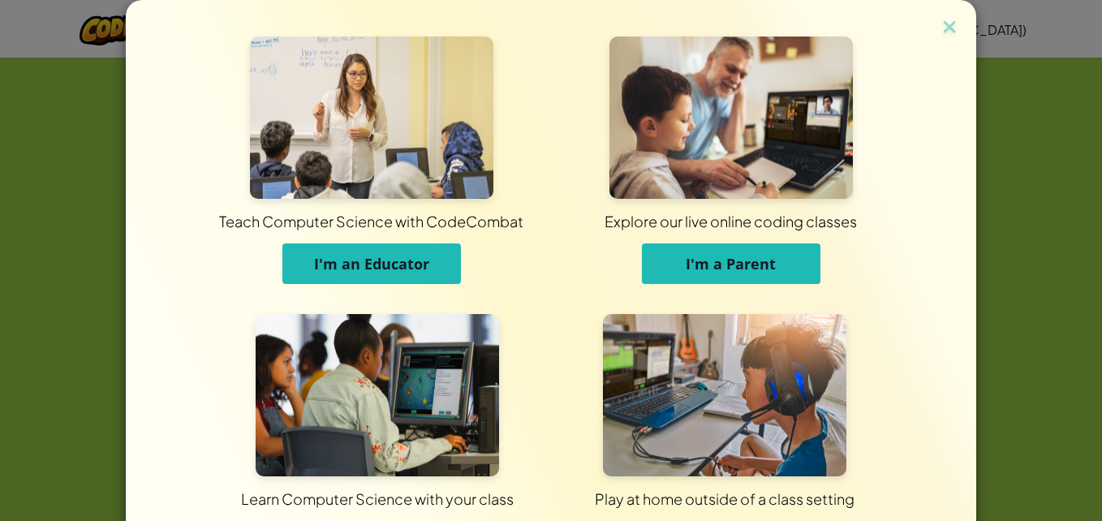
click at [763, 271] on span "I'm a Parent" at bounding box center [731, 263] width 90 height 19
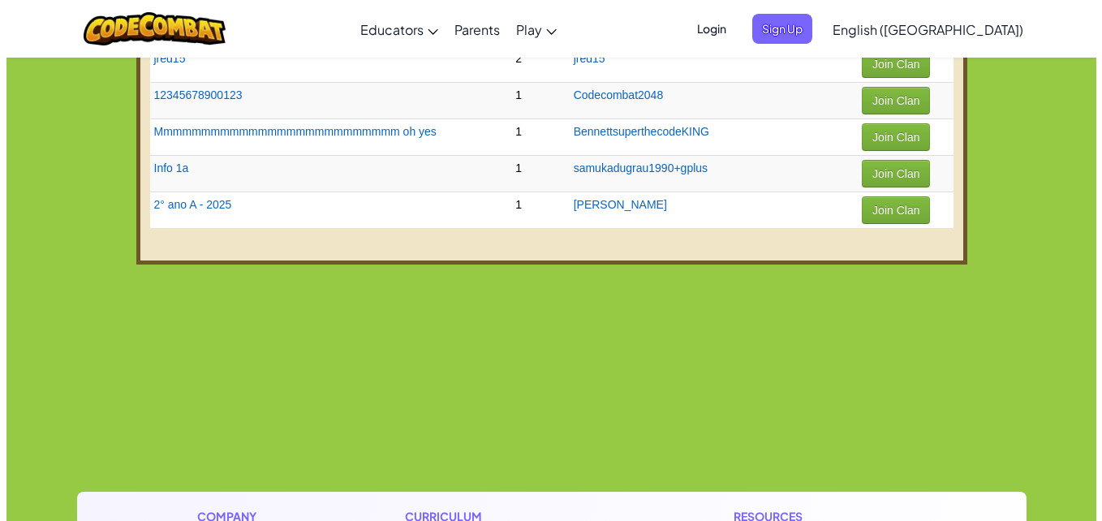
scroll to position [3667, 0]
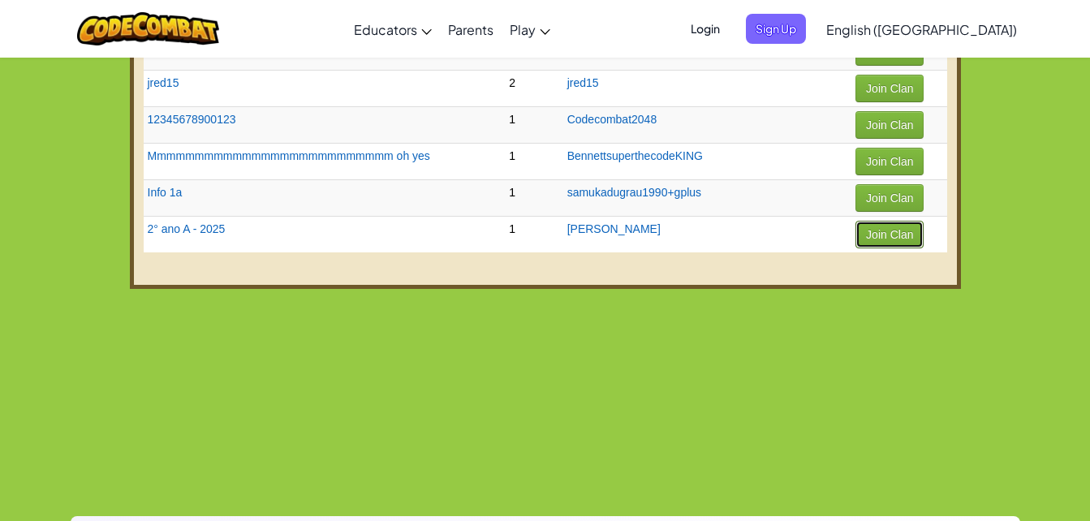
click at [899, 230] on button "Join Clan" at bounding box center [889, 235] width 68 height 28
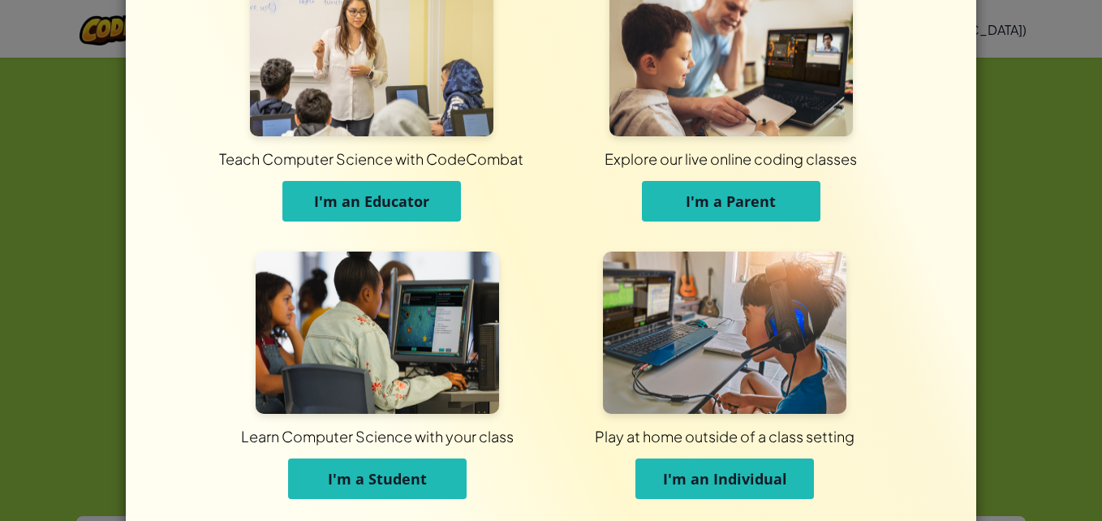
scroll to position [65, 0]
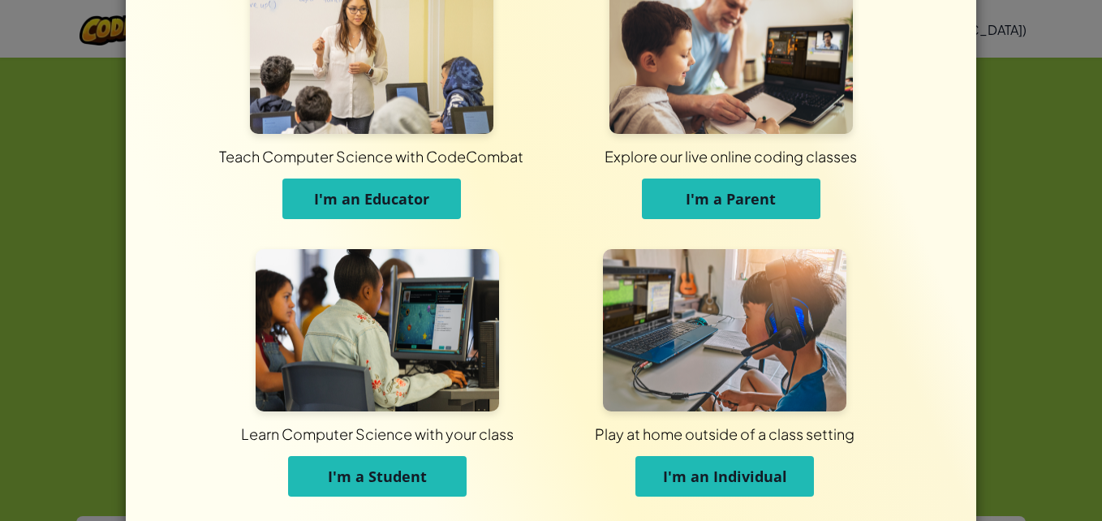
click at [688, 474] on span "I'm an Individual" at bounding box center [725, 475] width 124 height 19
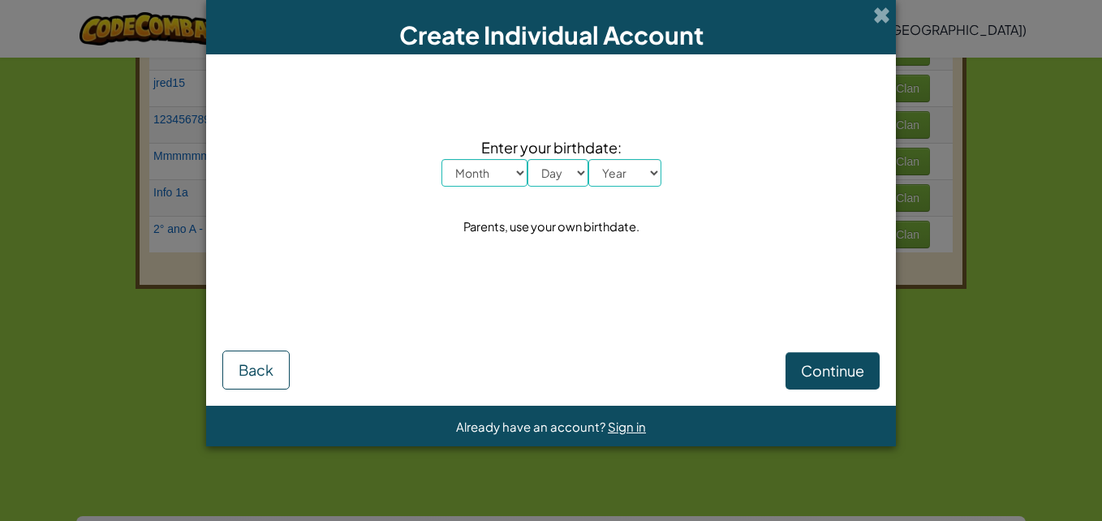
scroll to position [0, 0]
click at [488, 170] on select "Month January February March April May June July August September October Novem…" at bounding box center [484, 173] width 86 height 28
select select "3"
click at [441, 159] on select "Month January February March April May June July August September October Novem…" at bounding box center [484, 173] width 86 height 28
click at [567, 180] on select "Day 1 2 3 4 5 6 7 8 9 10 11 12 13 14 15 16 17 18 19 20 21 22 23 24 25 26 27 28 …" at bounding box center [557, 173] width 61 height 28
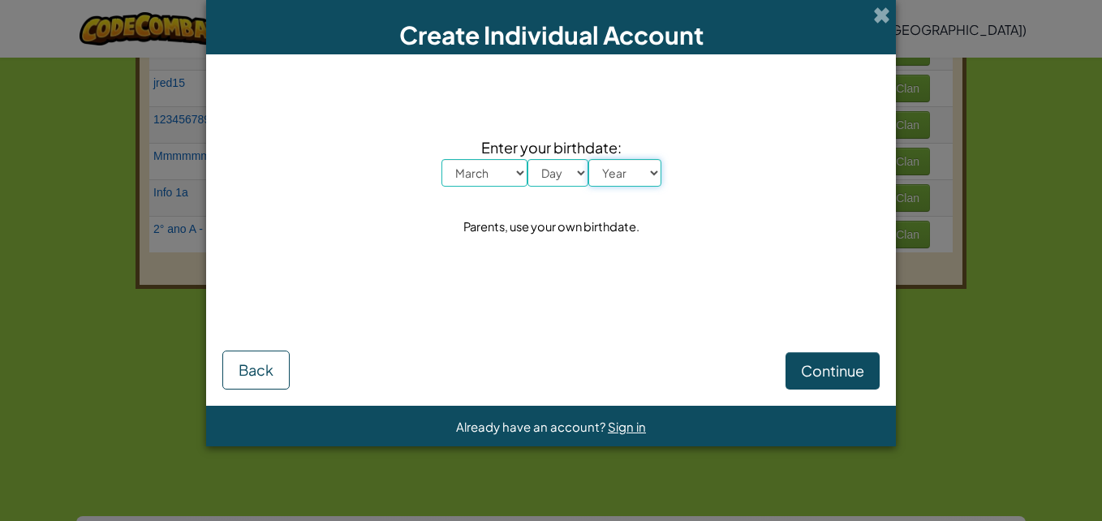
click at [632, 168] on select "Year 2025 2024 2023 2022 2021 2020 2019 2018 2017 2016 2015 2014 2013 2012 2011…" at bounding box center [624, 173] width 73 height 28
select select "2025"
click at [588, 159] on select "Year 2025 2024 2023 2022 2021 2020 2019 2018 2017 2016 2015 2014 2013 2012 2011…" at bounding box center [624, 173] width 73 height 28
click at [561, 176] on select "Day 1 2 3 4 5 6 7 8 9 10 11 12 13 14 15 16 17 18 19 20 21 22 23 24 25 26 27 28 …" at bounding box center [557, 173] width 61 height 28
select select "1"
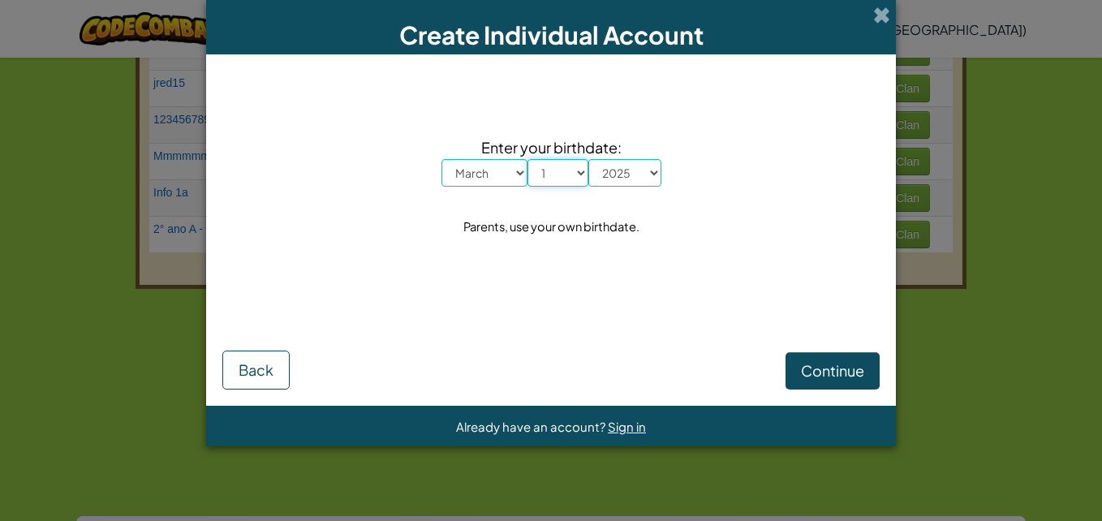
click at [527, 159] on select "Day 1 2 3 4 5 6 7 8 9 10 11 12 13 14 15 16 17 18 19 20 21 22 23 24 25 26 27 28 …" at bounding box center [557, 173] width 61 height 28
click at [823, 371] on span "Continue" at bounding box center [832, 370] width 63 height 19
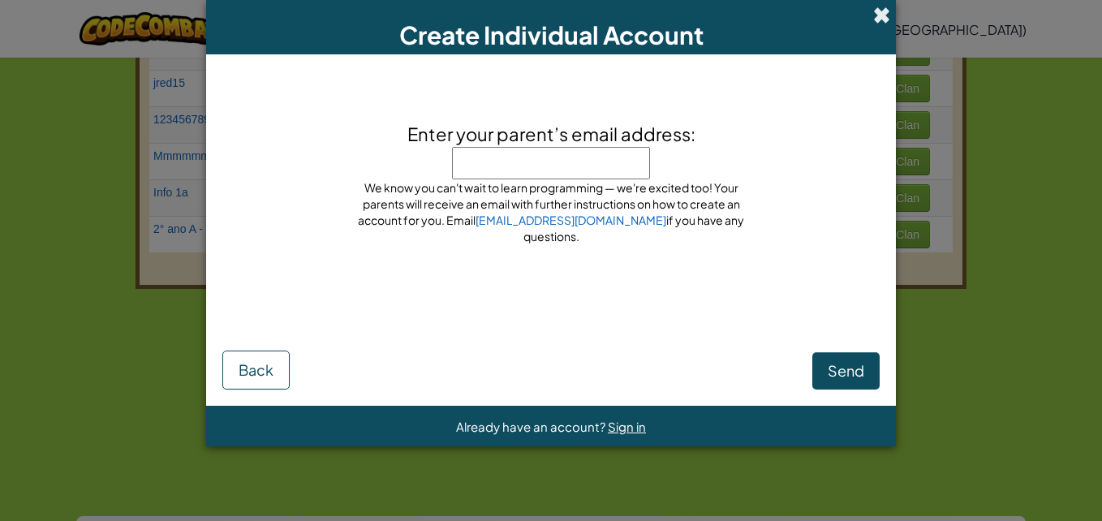
click at [878, 10] on span at bounding box center [881, 14] width 17 height 17
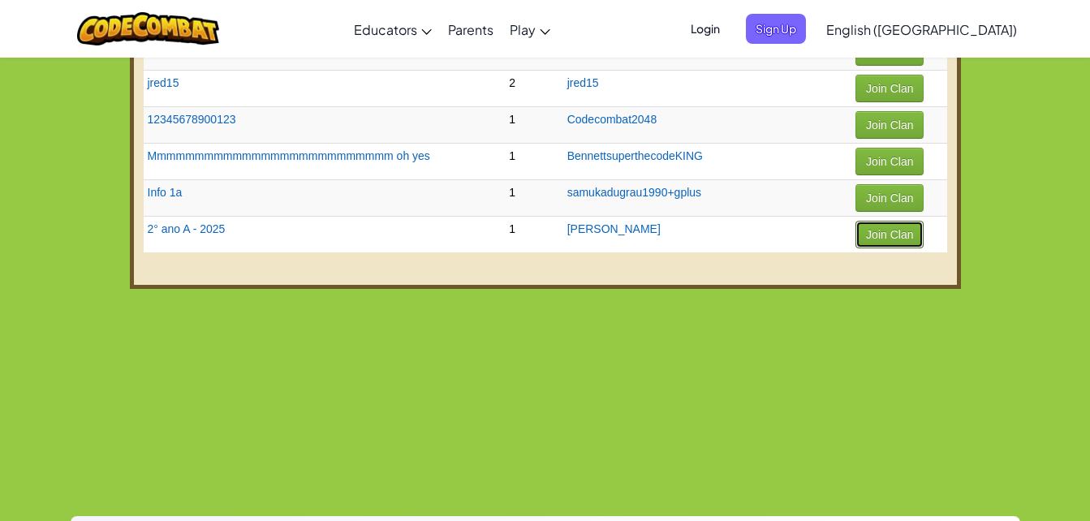
click at [855, 224] on button "Join Clan" at bounding box center [889, 235] width 68 height 28
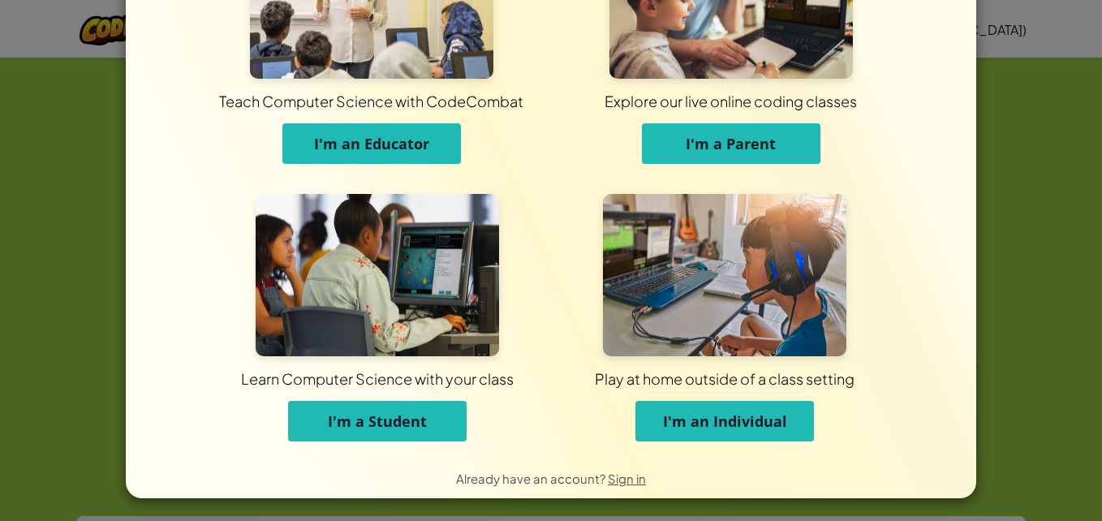
scroll to position [122, 0]
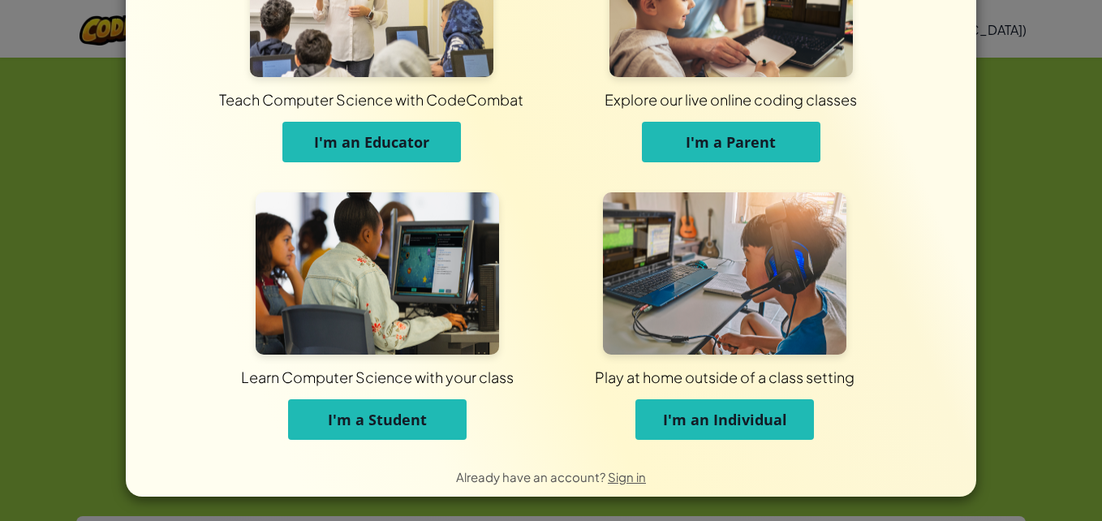
click at [738, 406] on button "I'm an Individual" at bounding box center [724, 419] width 178 height 41
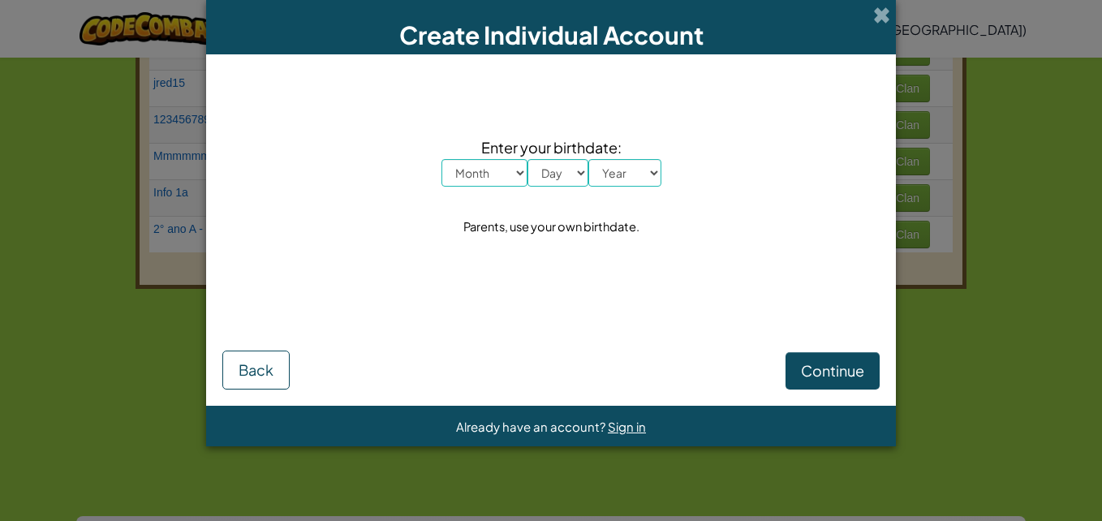
scroll to position [0, 0]
click at [500, 170] on select "Month January February March April May June July August September October Novem…" at bounding box center [484, 173] width 86 height 28
select select "4"
click at [441, 159] on select "Month January February March April May June July August September October Novem…" at bounding box center [484, 173] width 86 height 28
click at [570, 170] on select "Day 1 2 3 4 5 6 7 8 9 10 11 12 13 14 15 16 17 18 19 20 21 22 23 24 25 26 27 28 …" at bounding box center [557, 173] width 61 height 28
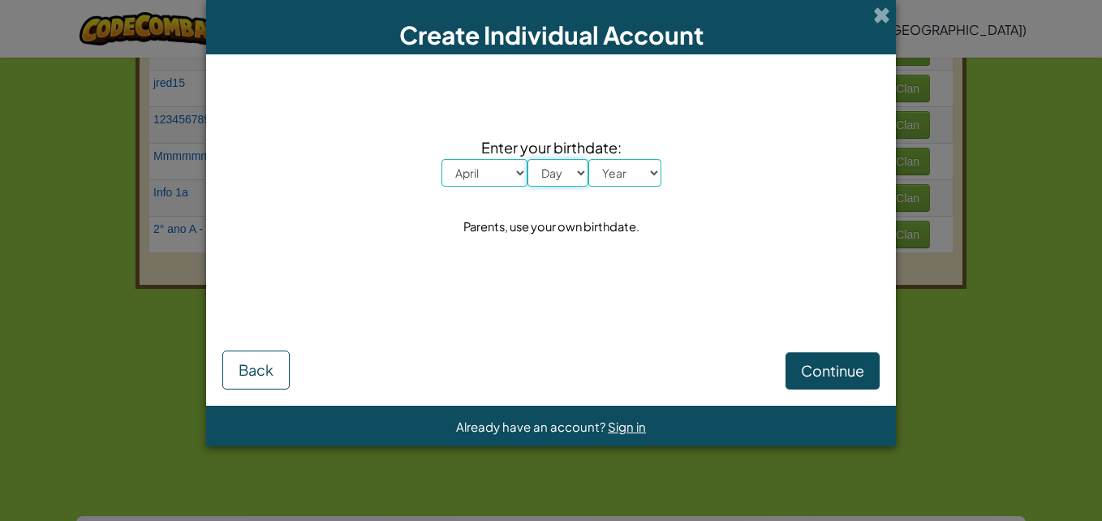
select select "6"
click at [527, 159] on select "Day 1 2 3 4 5 6 7 8 9 10 11 12 13 14 15 16 17 18 19 20 21 22 23 24 25 26 27 28 …" at bounding box center [557, 173] width 61 height 28
click at [643, 179] on select "Year 2025 2024 2023 2022 2021 2020 2019 2018 2017 2016 2015 2014 2013 2012 2011…" at bounding box center [624, 173] width 73 height 28
select select "2025"
click at [588, 159] on select "Year 2025 2024 2023 2022 2021 2020 2019 2018 2017 2016 2015 2014 2013 2012 2011…" at bounding box center [624, 173] width 73 height 28
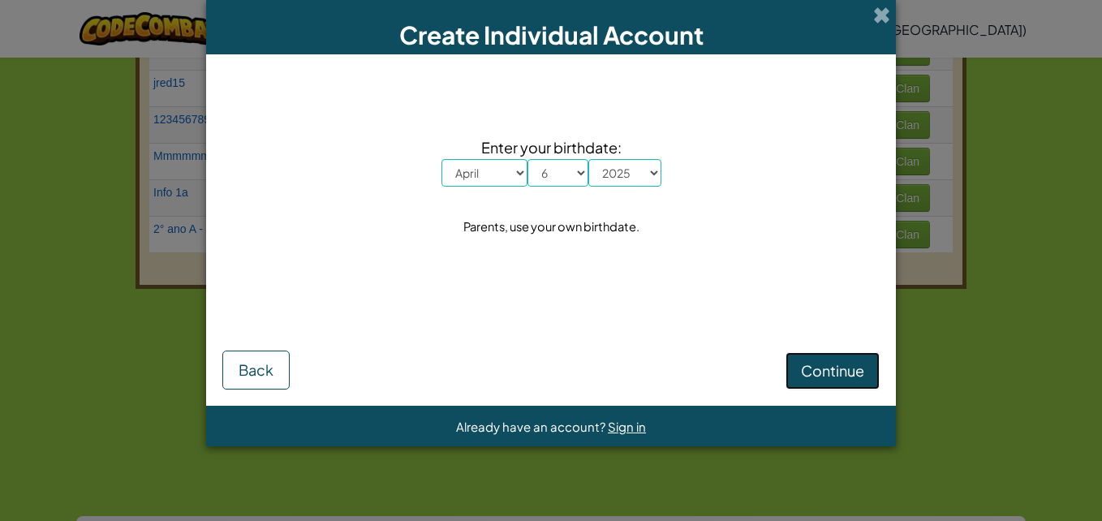
click at [816, 366] on span "Continue" at bounding box center [832, 370] width 63 height 19
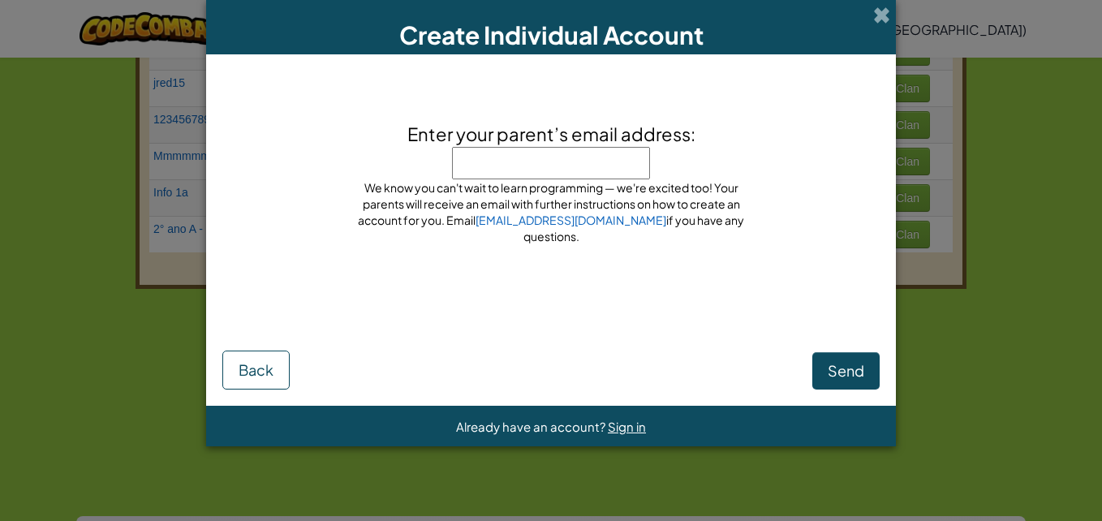
type input "w"
click at [819, 376] on button "Send" at bounding box center [845, 370] width 67 height 37
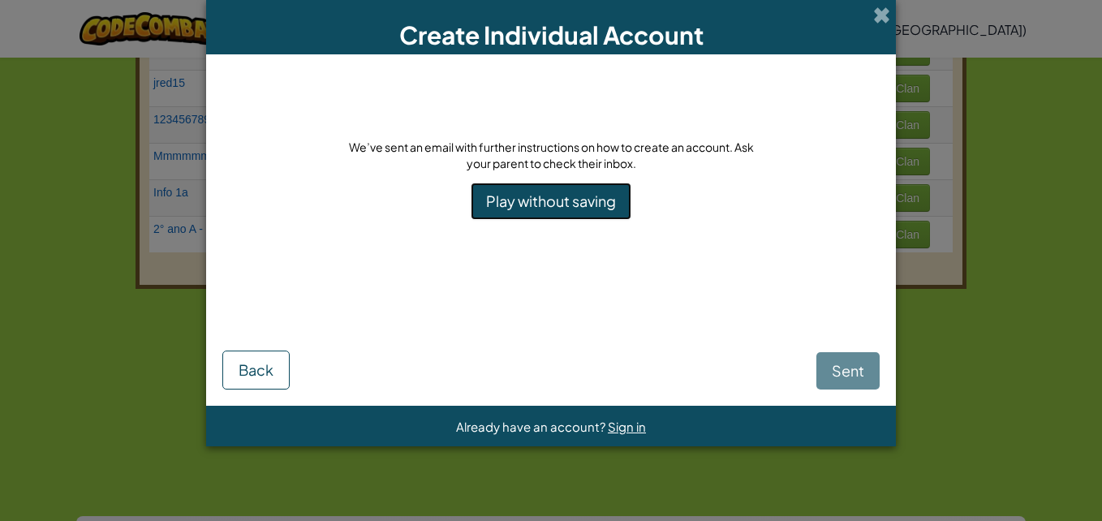
click at [576, 217] on link "Play without saving" at bounding box center [551, 201] width 161 height 37
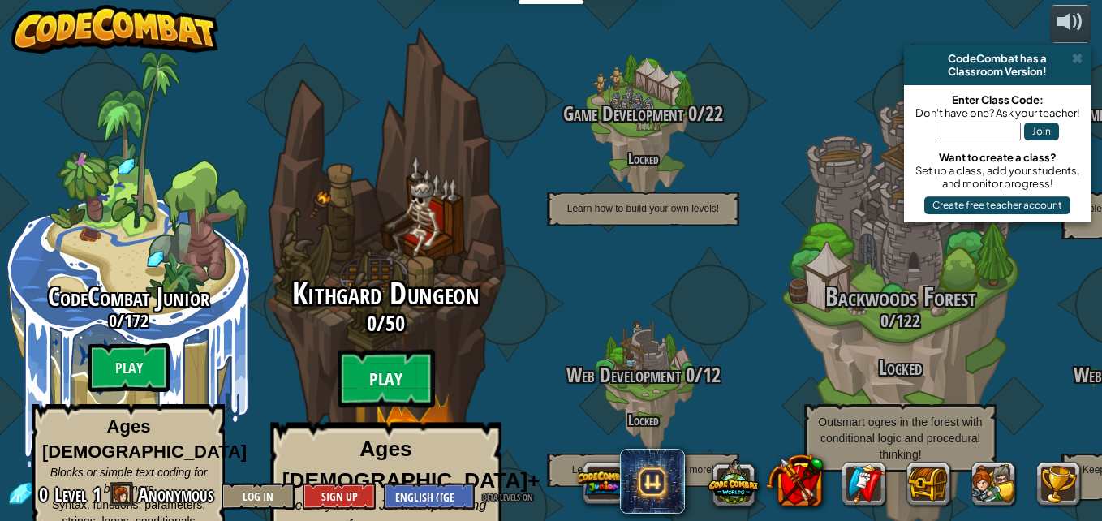
click at [415, 350] on btn "Play" at bounding box center [385, 379] width 97 height 58
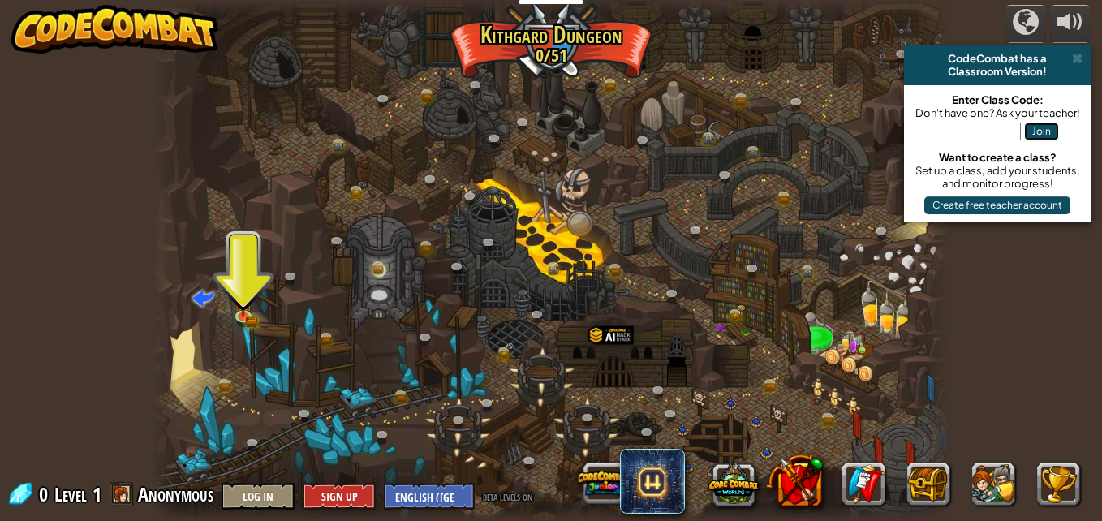
click at [1047, 123] on button "Join" at bounding box center [1041, 132] width 35 height 18
click at [1043, 127] on button "Join" at bounding box center [1041, 132] width 35 height 18
click at [983, 129] on input "text" at bounding box center [977, 132] width 85 height 18
type input "fytt"
click at [1044, 126] on button "Join" at bounding box center [1041, 132] width 35 height 18
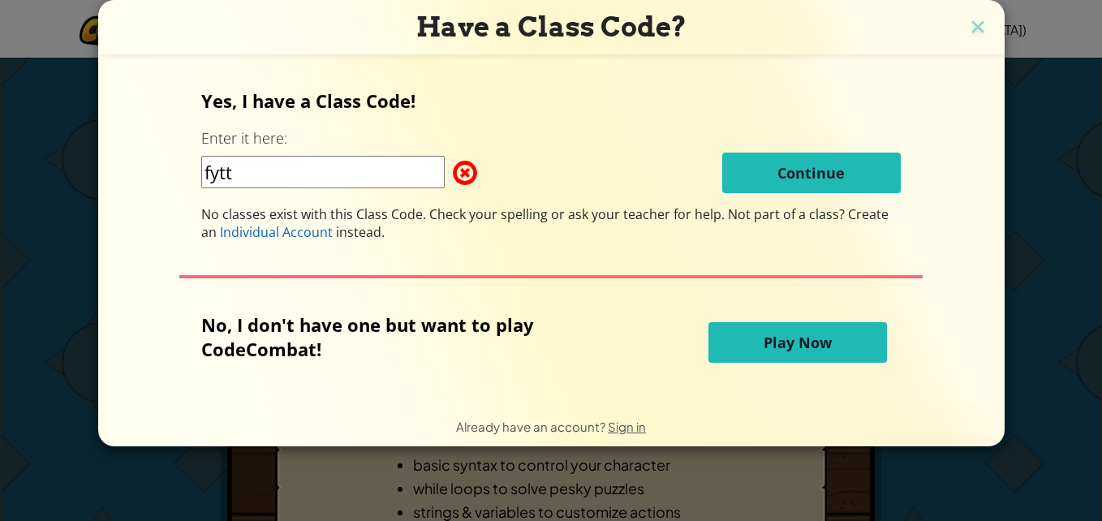
click at [809, 339] on span "Play Now" at bounding box center [797, 342] width 68 height 19
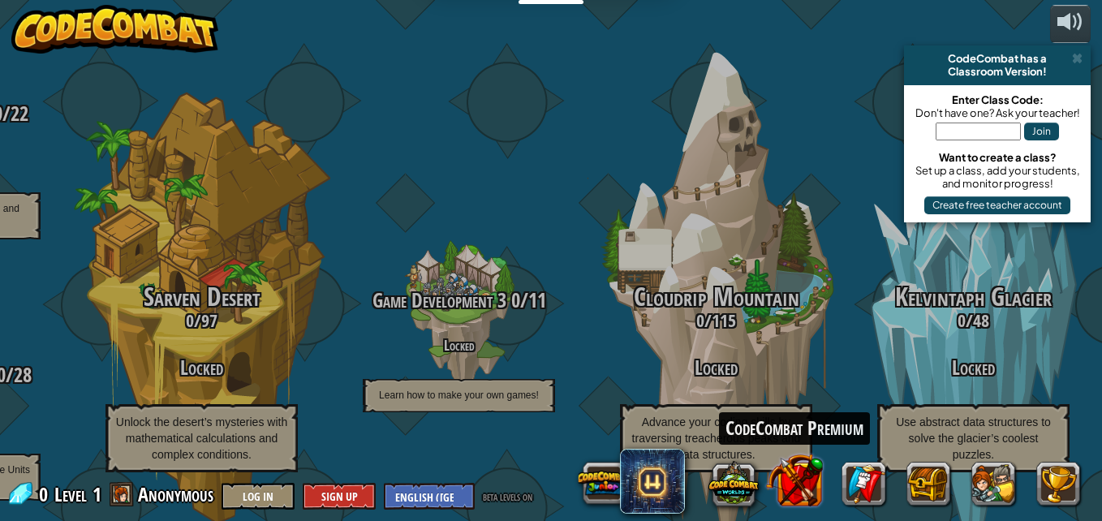
click at [807, 487] on button at bounding box center [794, 479] width 57 height 57
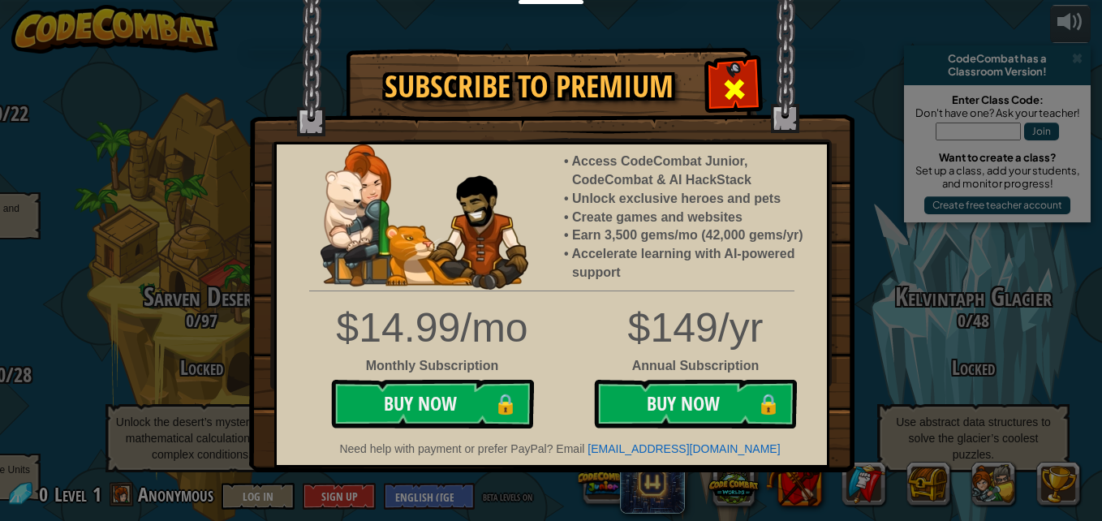
click at [739, 71] on div at bounding box center [733, 87] width 51 height 51
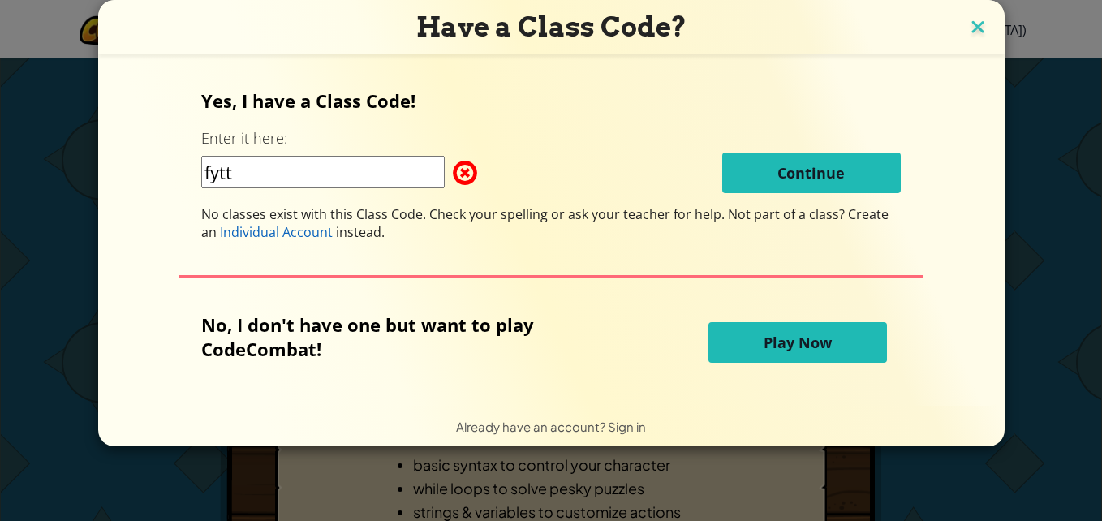
click at [980, 20] on img at bounding box center [977, 28] width 21 height 24
